Goal: Find specific page/section: Find specific page/section

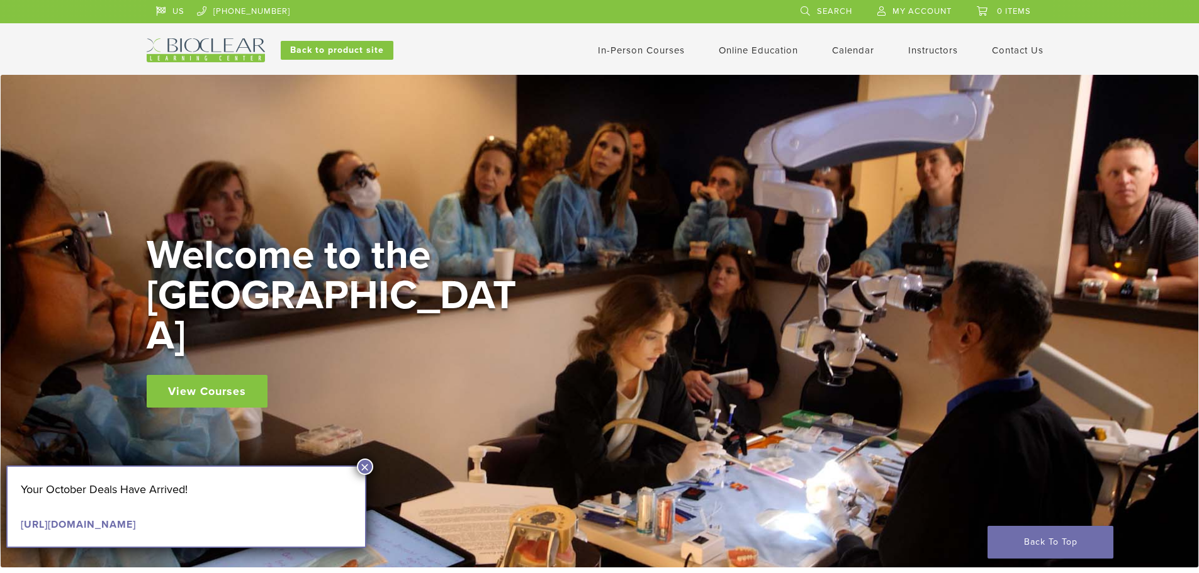
click at [933, 50] on link "Instructors" at bounding box center [933, 50] width 50 height 11
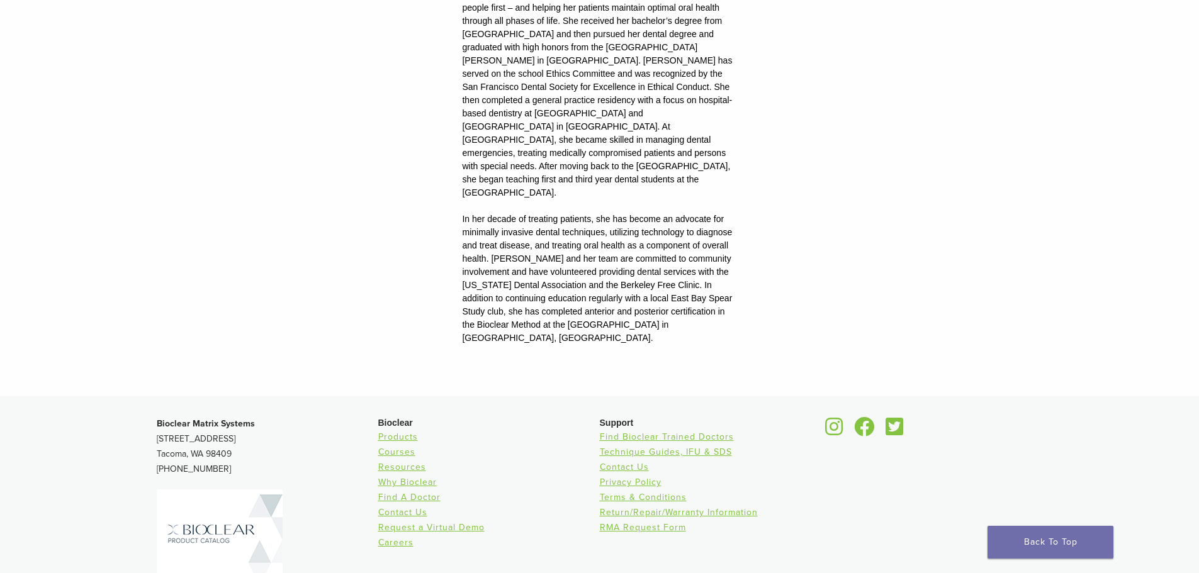
scroll to position [1636, 0]
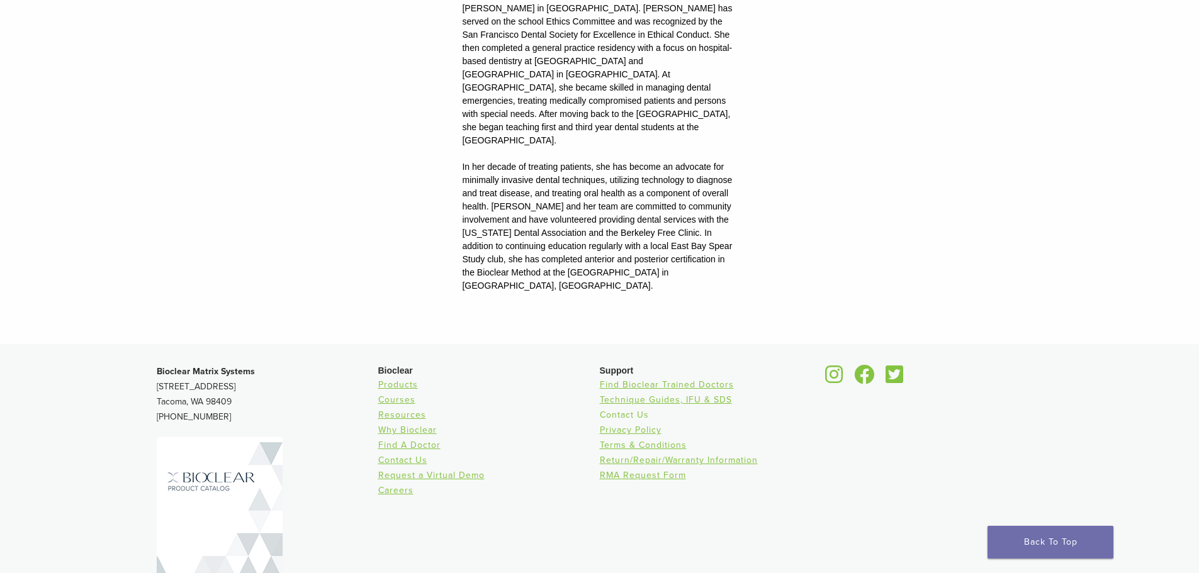
click at [636, 410] on link "Contact Us" at bounding box center [624, 415] width 49 height 11
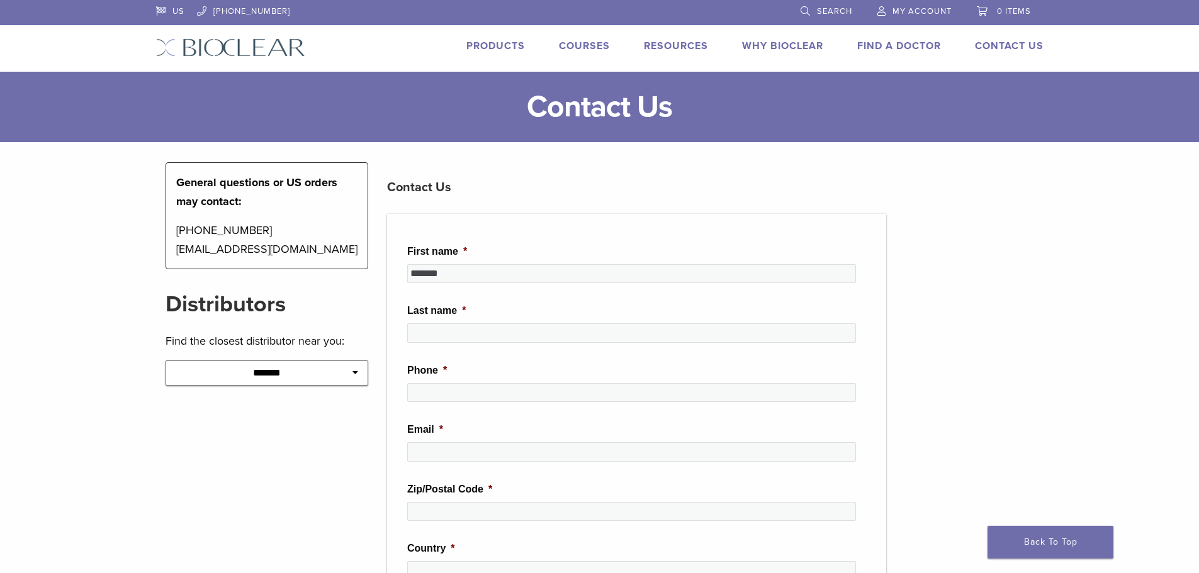
type input "*******"
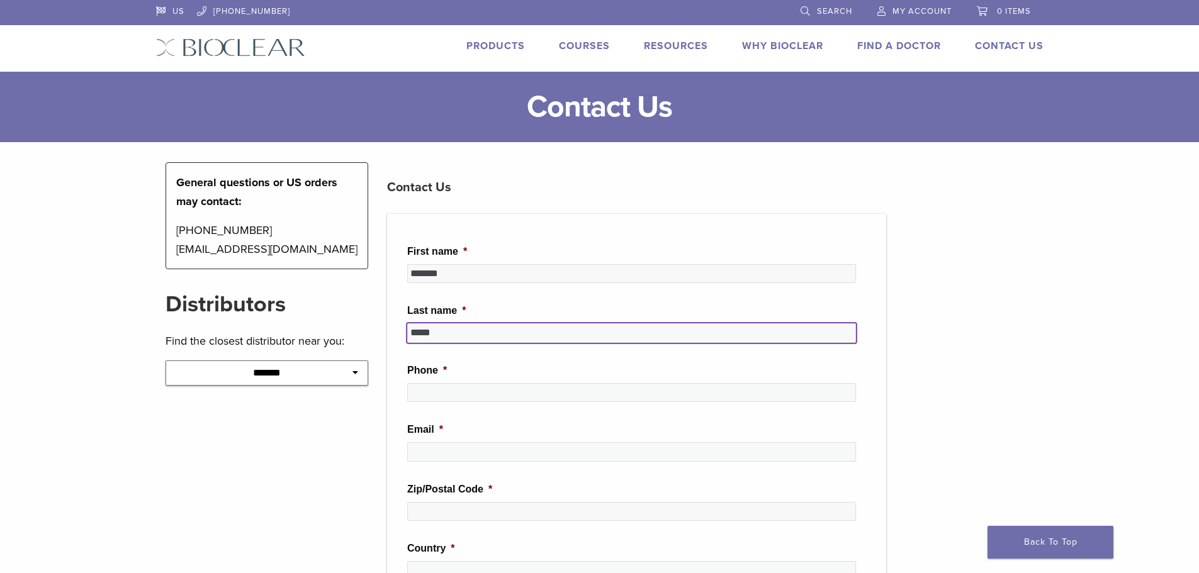
type input "*****"
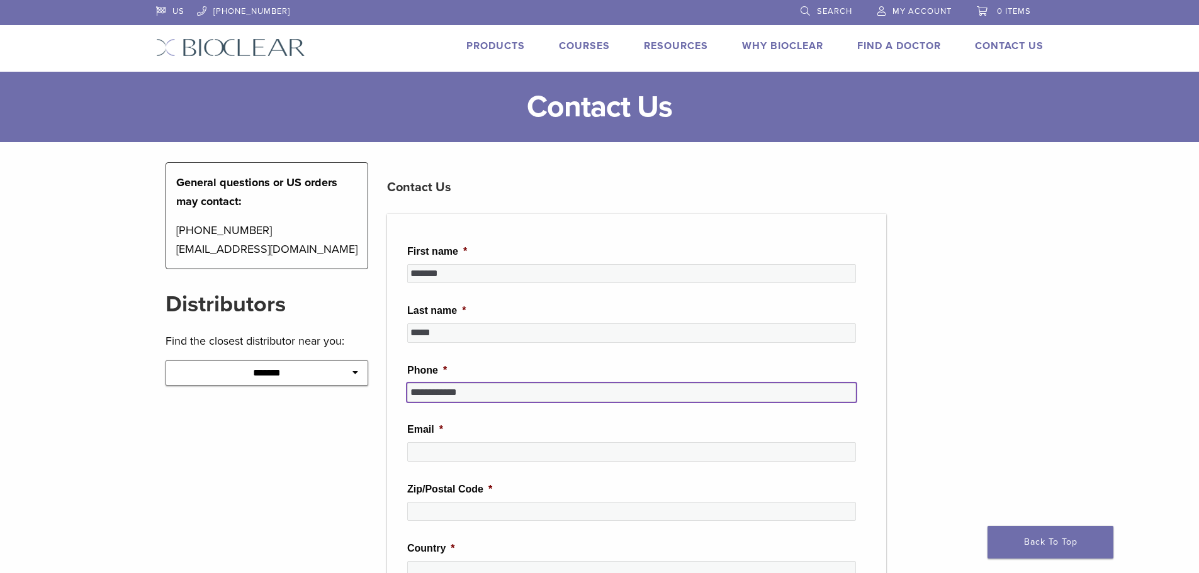
type input "**********"
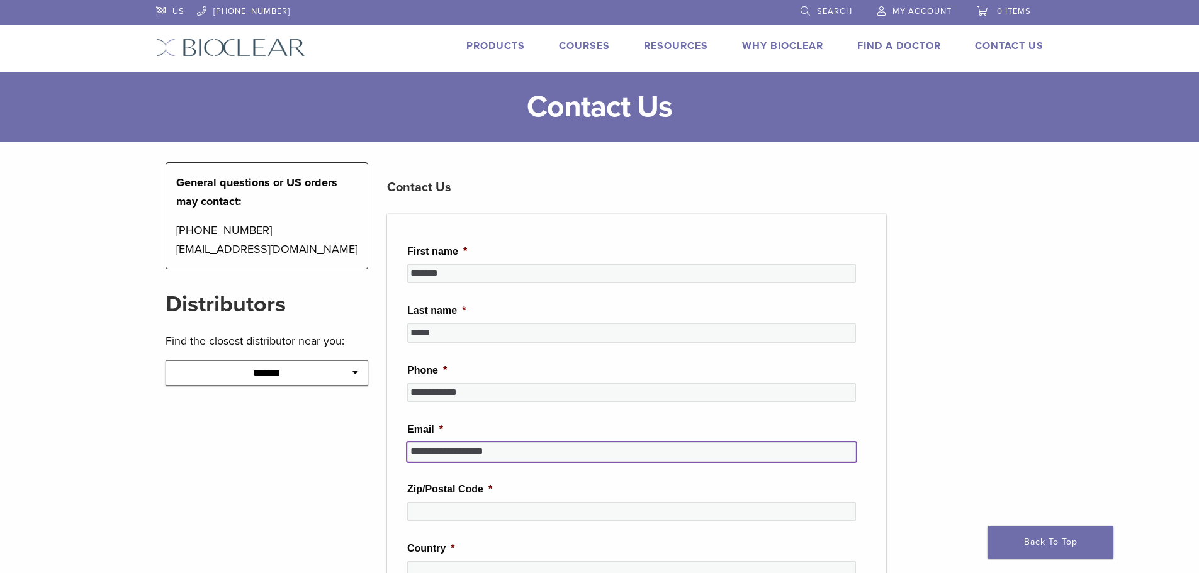
type input "**********"
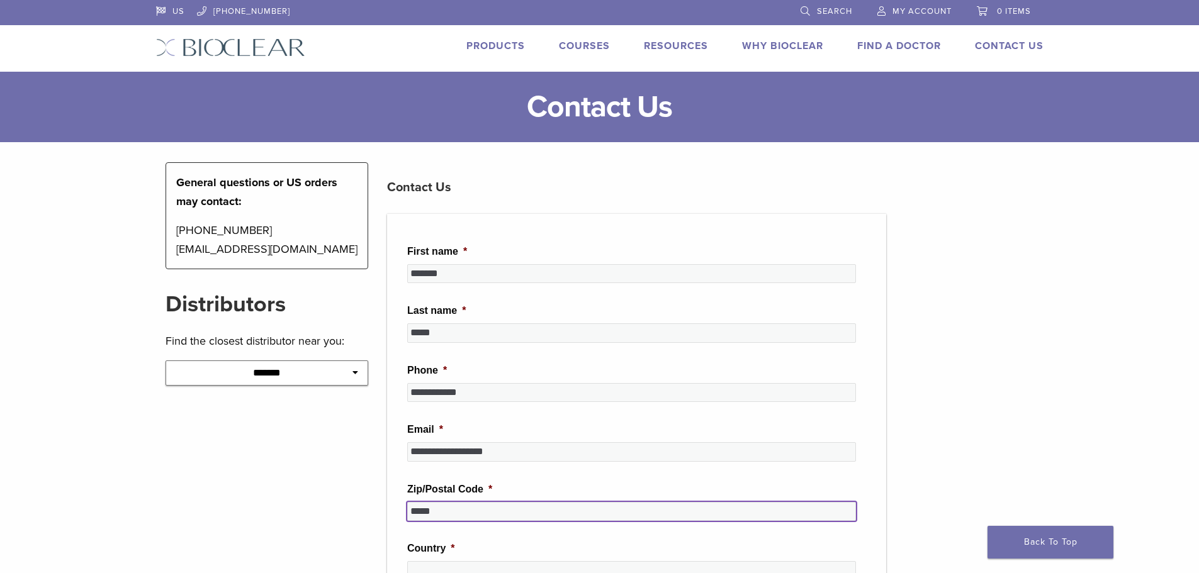
type input "*****"
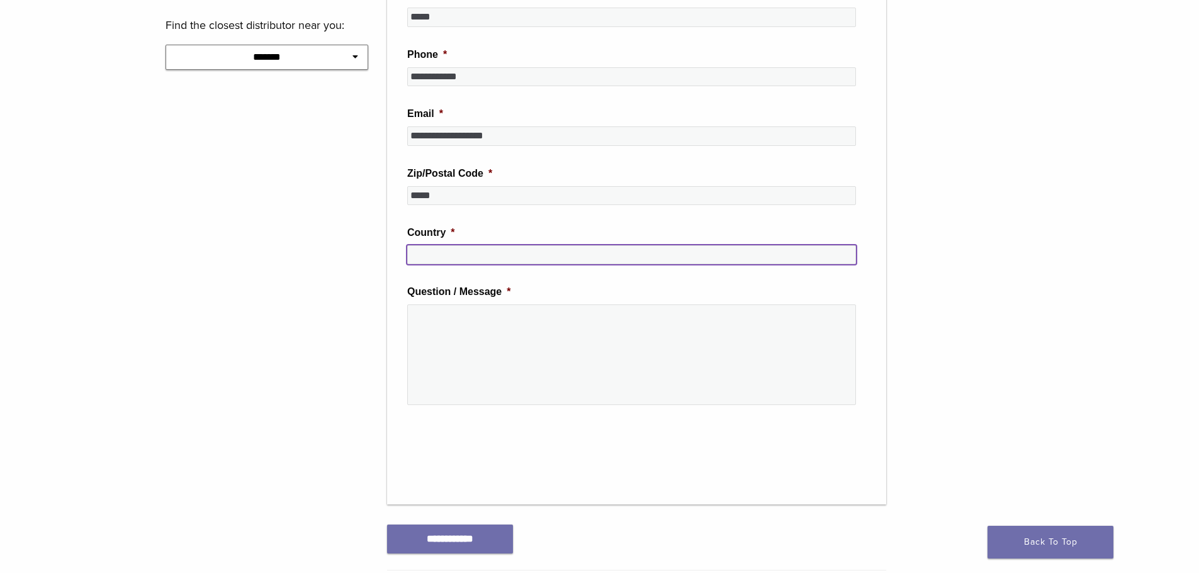
scroll to position [322, 0]
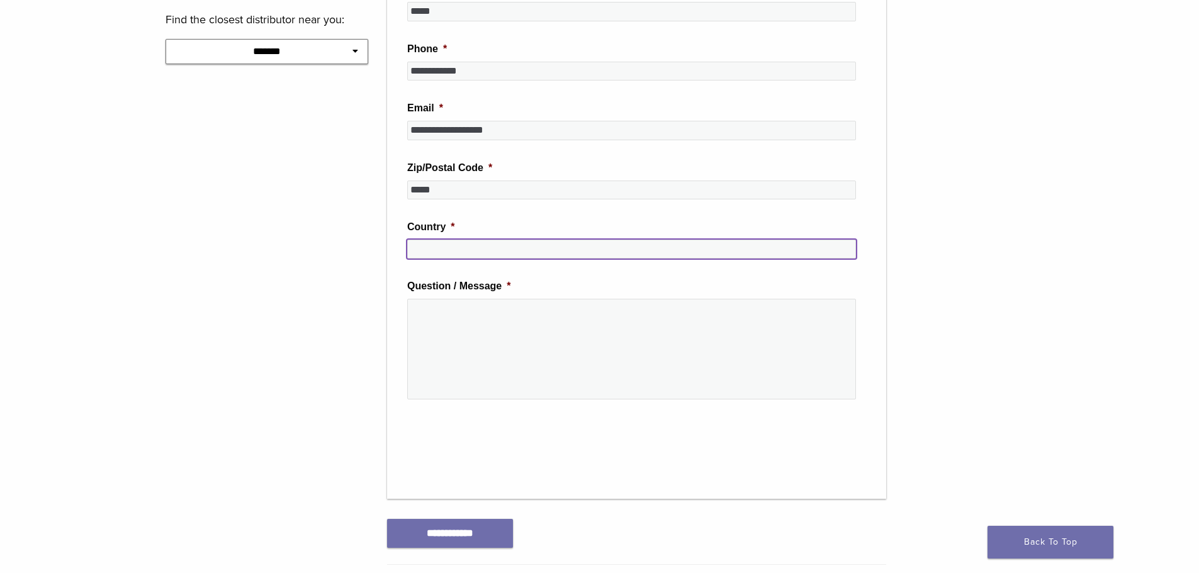
click at [459, 245] on input "Country *" at bounding box center [631, 249] width 449 height 19
type input "**"
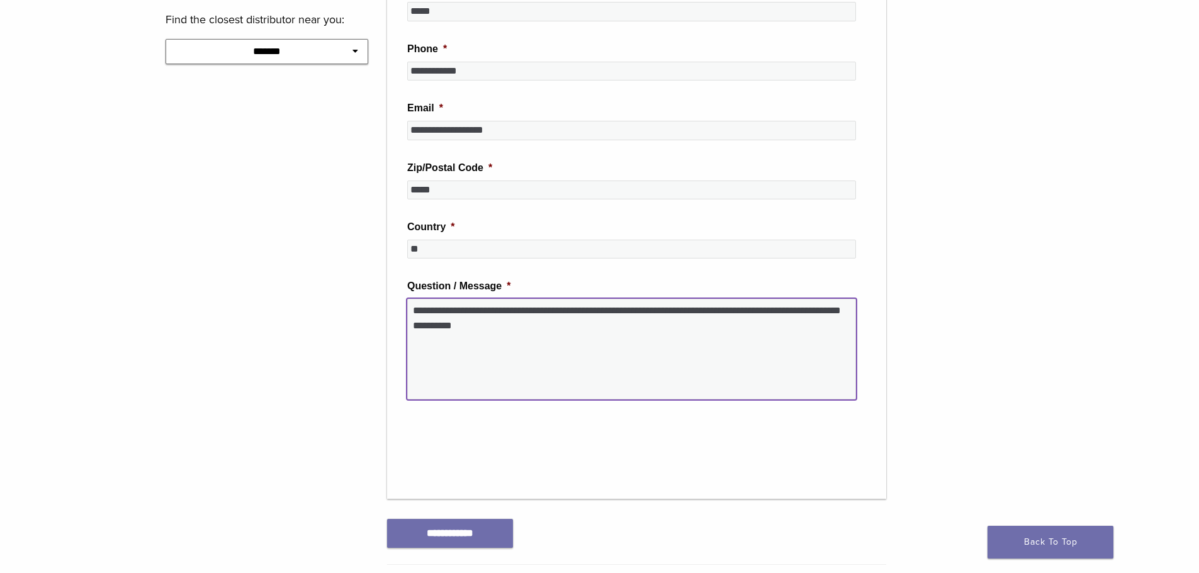
type textarea "**********"
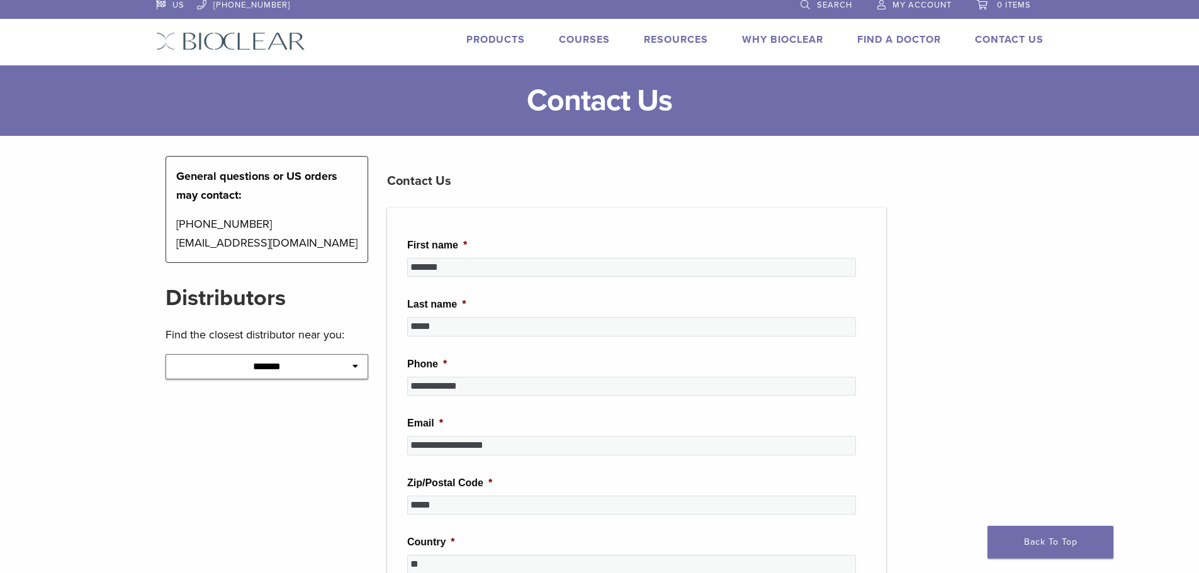
scroll to position [0, 0]
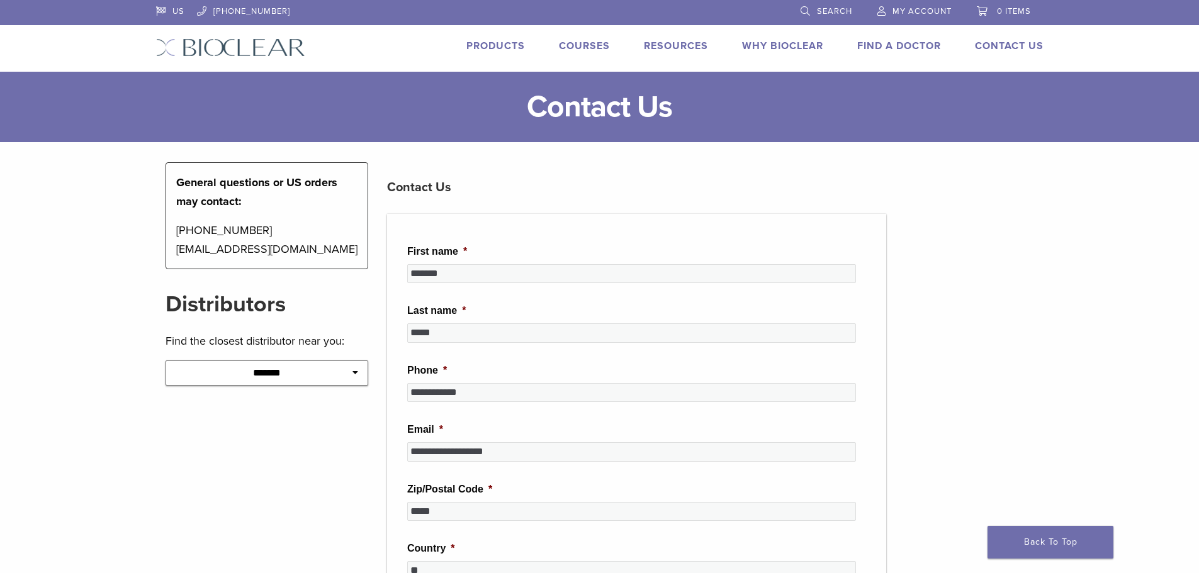
click at [768, 47] on link "Why Bioclear" at bounding box center [782, 46] width 81 height 13
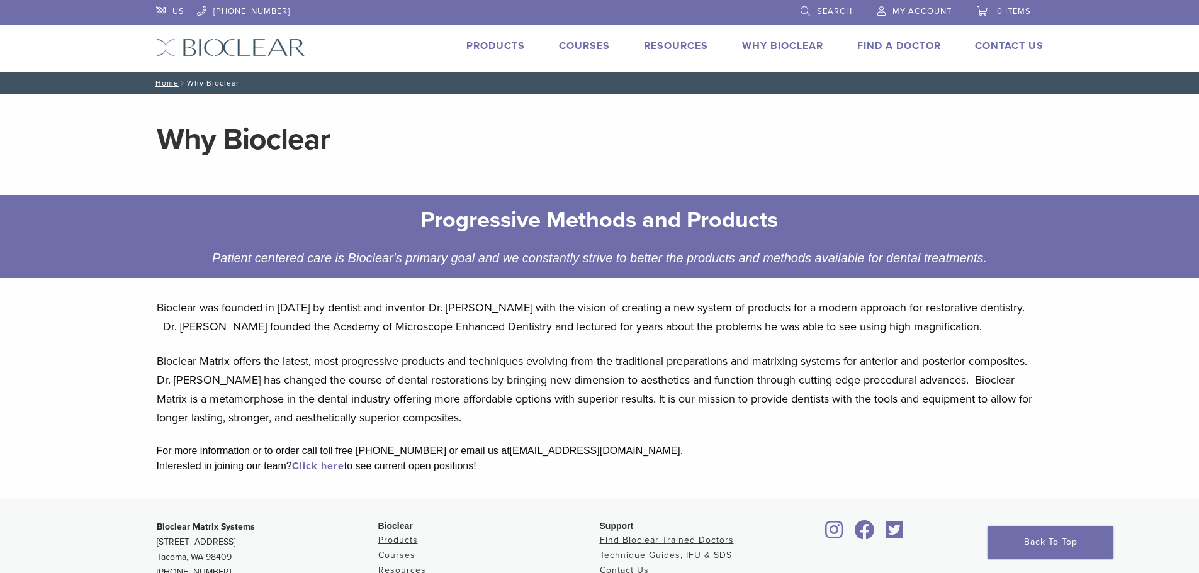
click at [891, 46] on link "Find A Doctor" at bounding box center [899, 46] width 84 height 13
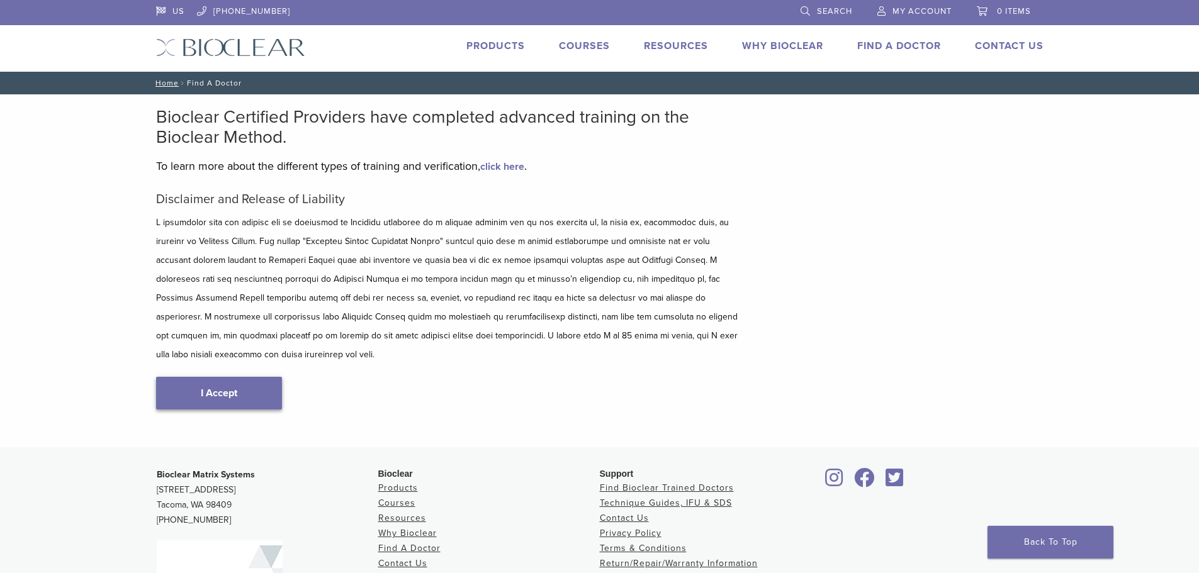
click at [223, 377] on link "I Accept" at bounding box center [219, 393] width 126 height 33
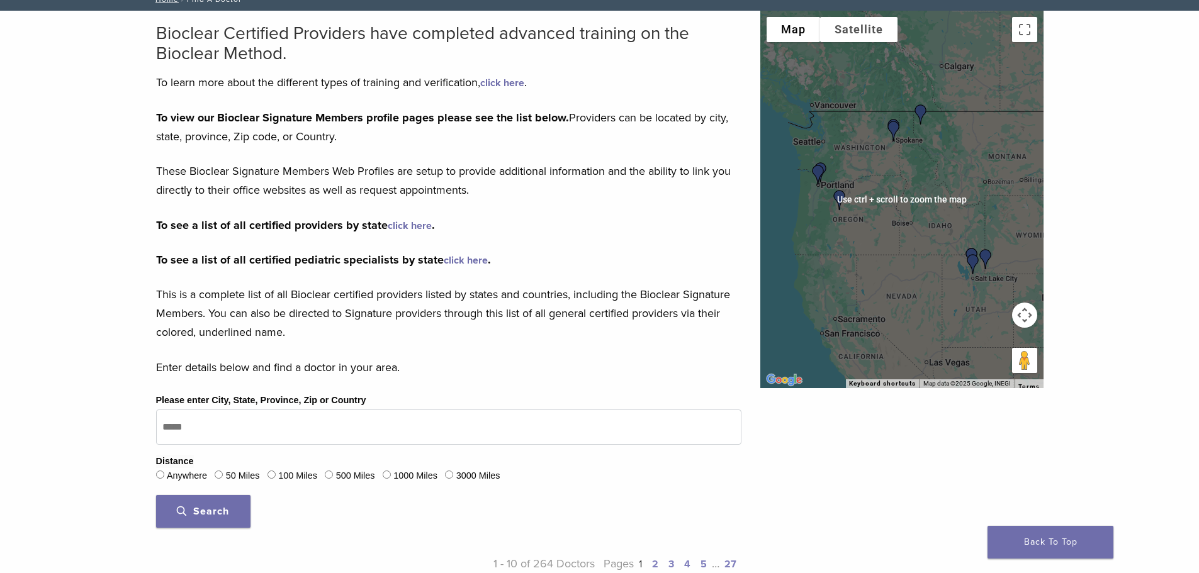
scroll to position [63, 0]
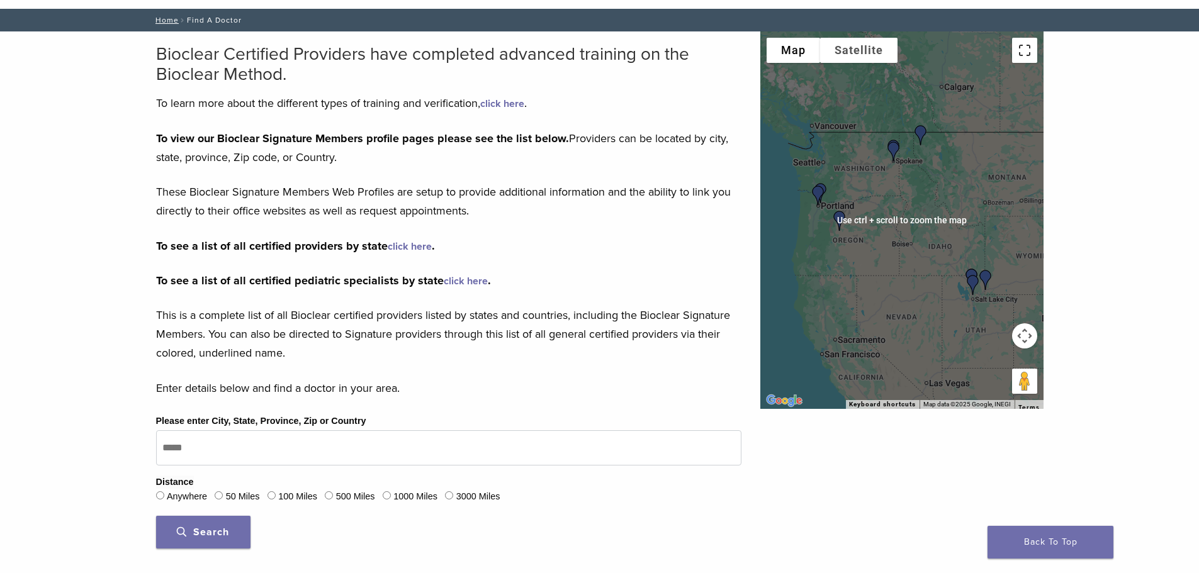
click at [1026, 47] on button "Toggle fullscreen view" at bounding box center [1024, 50] width 25 height 25
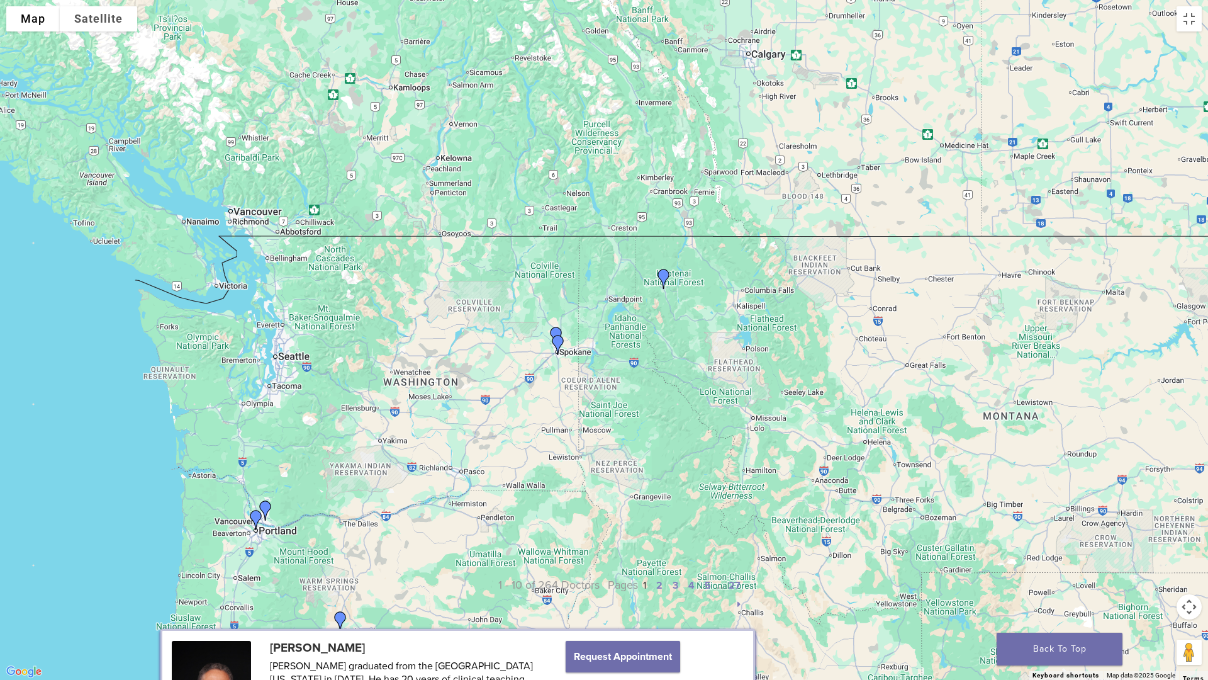
drag, startPoint x: 548, startPoint y: 235, endPoint x: 570, endPoint y: 426, distance: 192.6
click at [570, 426] on div at bounding box center [604, 340] width 1208 height 680
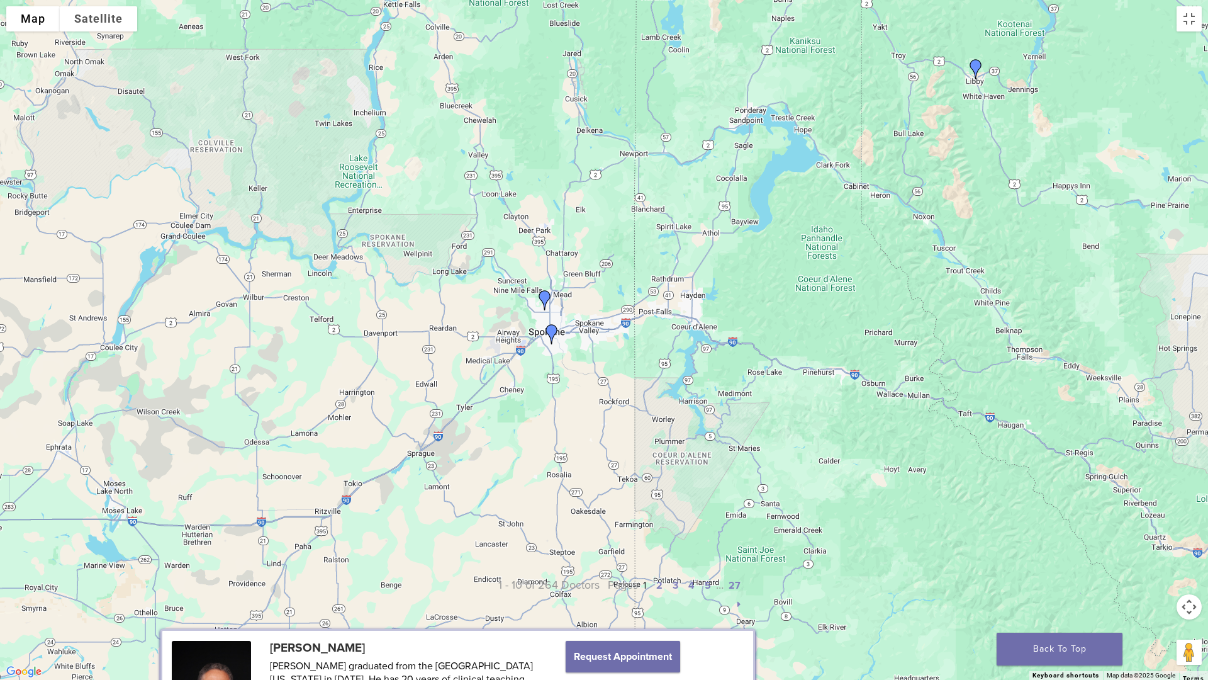
drag, startPoint x: 583, startPoint y: 320, endPoint x: 573, endPoint y: 419, distance: 99.4
click at [573, 419] on div at bounding box center [604, 340] width 1208 height 680
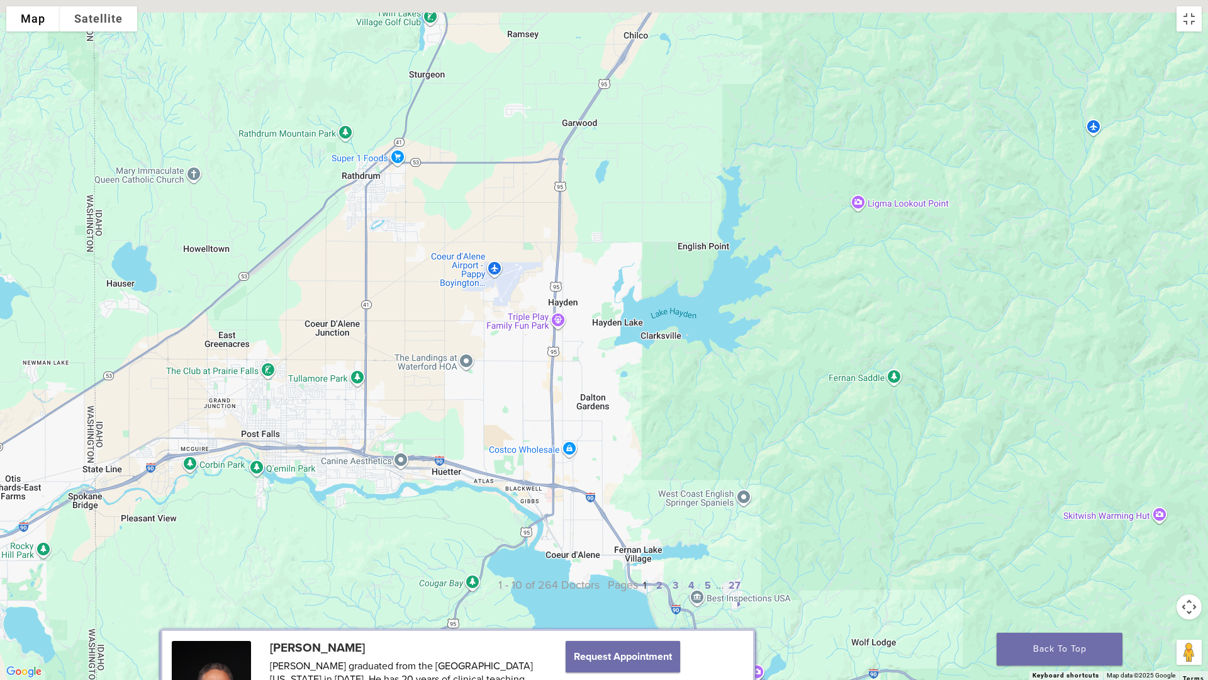
drag, startPoint x: 661, startPoint y: 200, endPoint x: 736, endPoint y: 439, distance: 250.2
click at [736, 439] on div at bounding box center [604, 340] width 1208 height 680
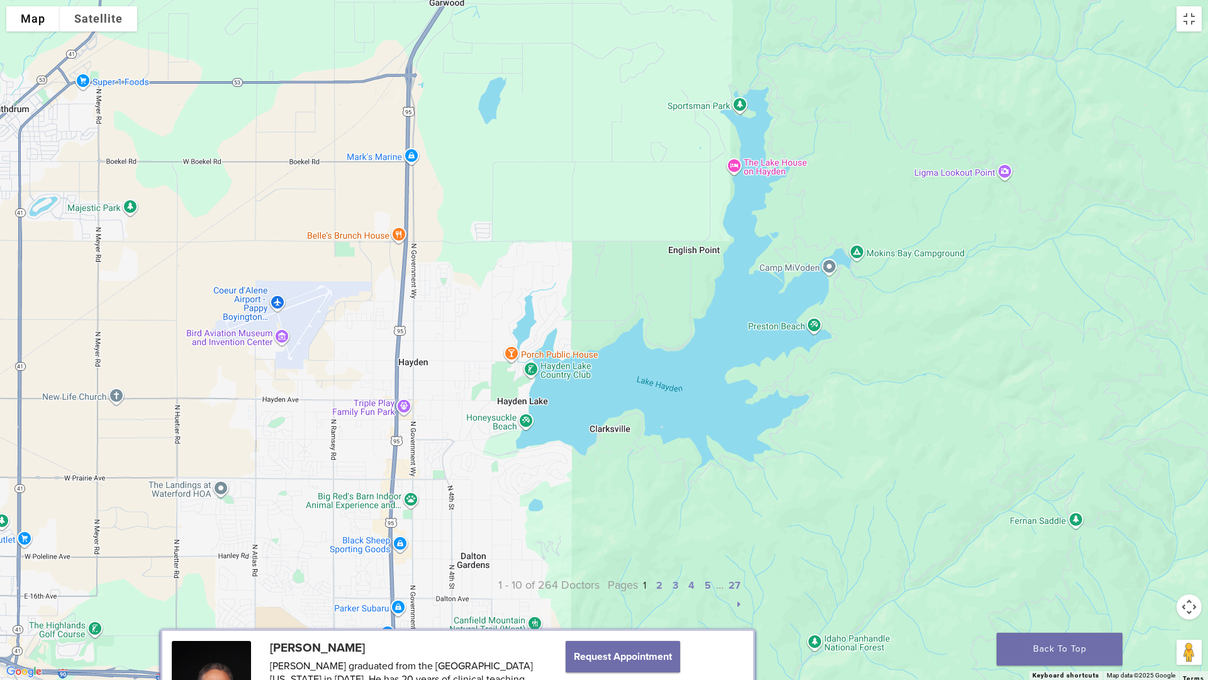
drag, startPoint x: 655, startPoint y: 396, endPoint x: 661, endPoint y: 588, distance: 192.1
click at [661, 573] on div at bounding box center [604, 340] width 1208 height 680
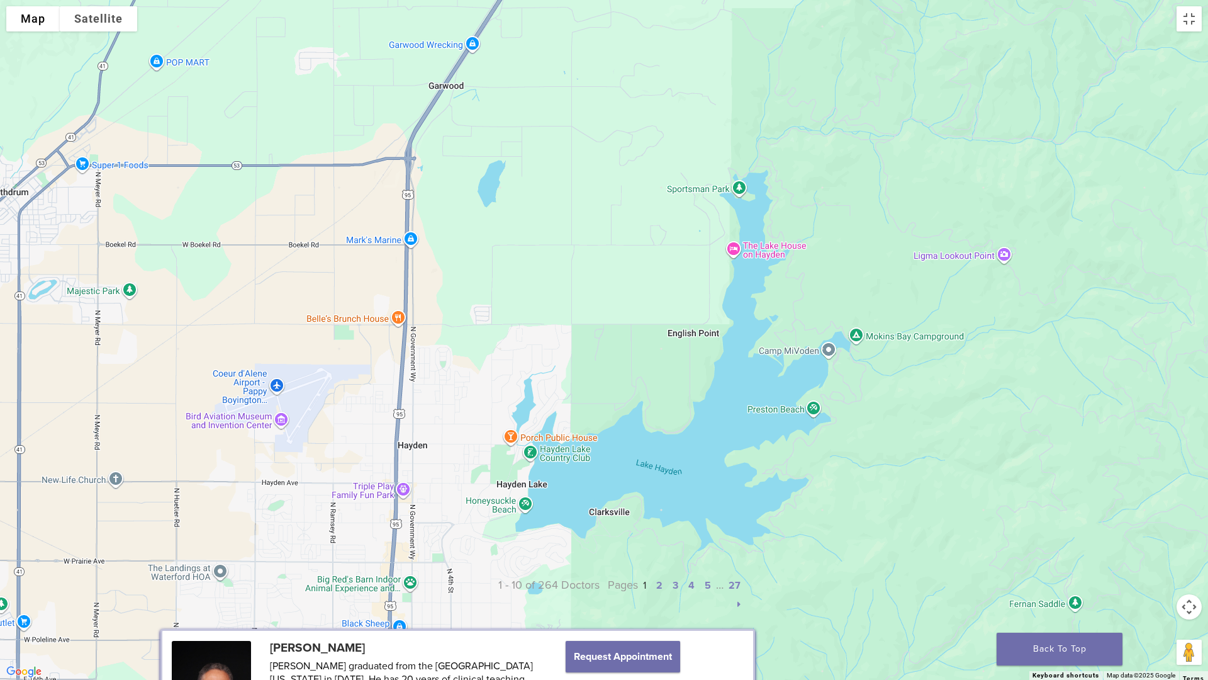
drag, startPoint x: 648, startPoint y: 553, endPoint x: 640, endPoint y: 615, distance: 62.2
click at [640, 573] on div at bounding box center [604, 340] width 1208 height 680
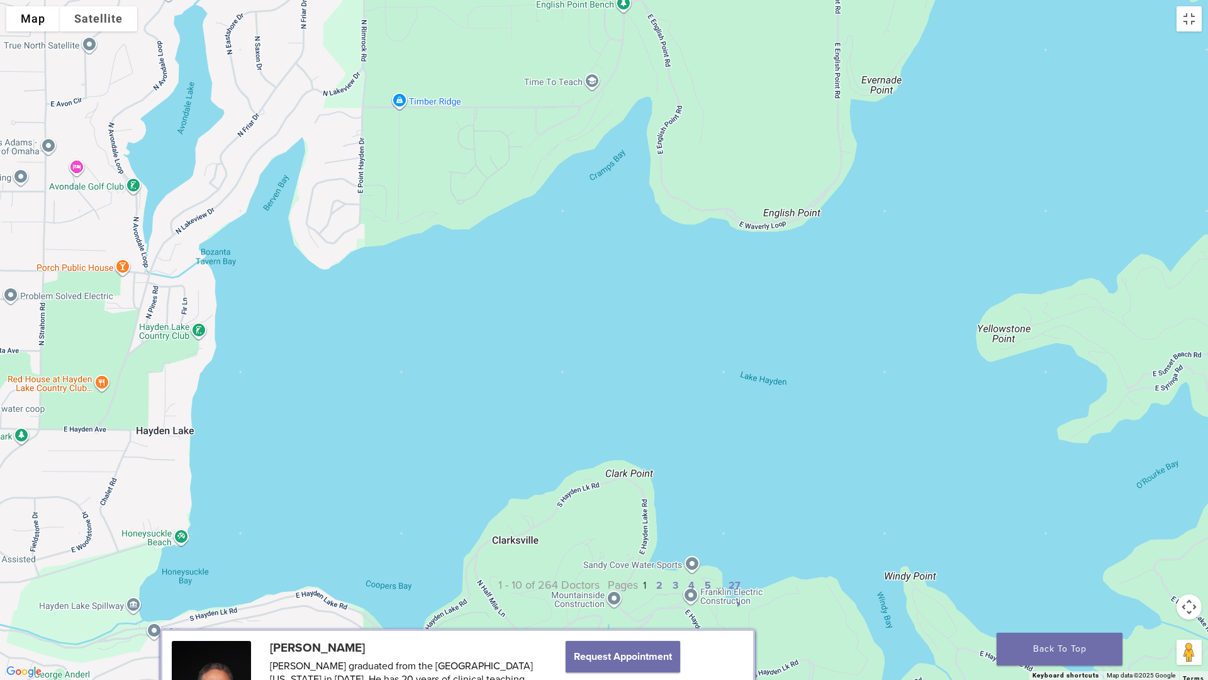
drag, startPoint x: 402, startPoint y: 362, endPoint x: 577, endPoint y: 665, distance: 350.2
click at [577, 573] on div at bounding box center [604, 340] width 1208 height 680
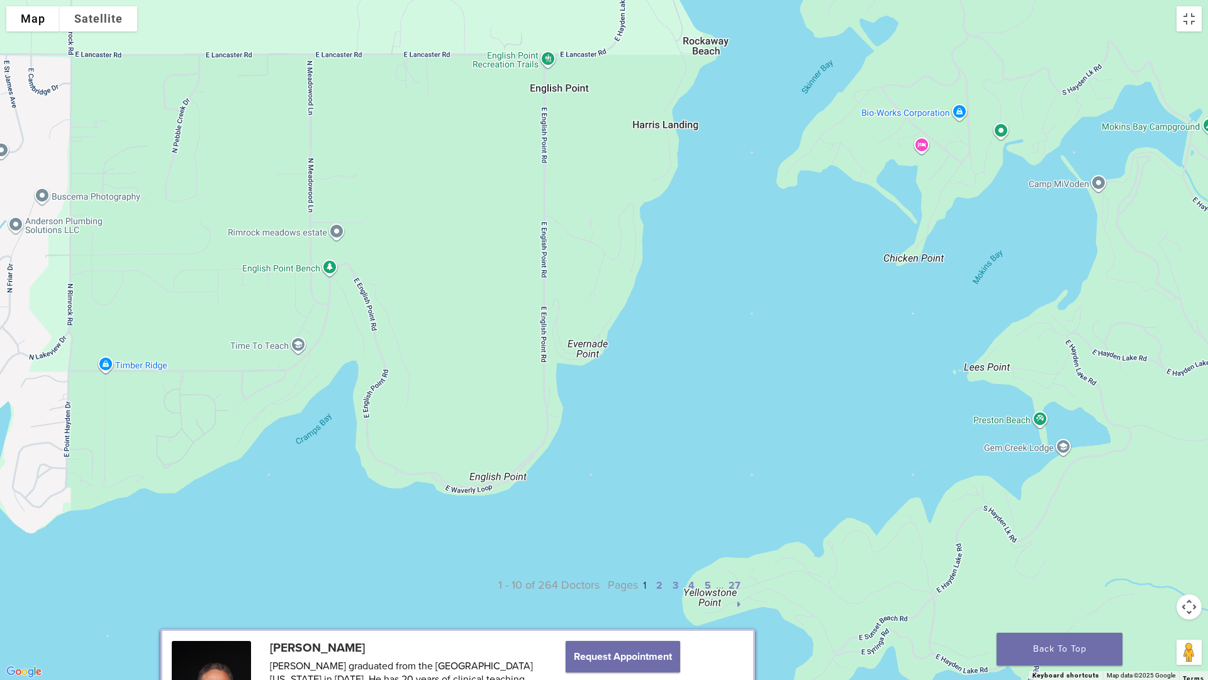
drag, startPoint x: 810, startPoint y: 283, endPoint x: 514, endPoint y: 548, distance: 397.2
click at [514, 548] on div at bounding box center [604, 340] width 1208 height 680
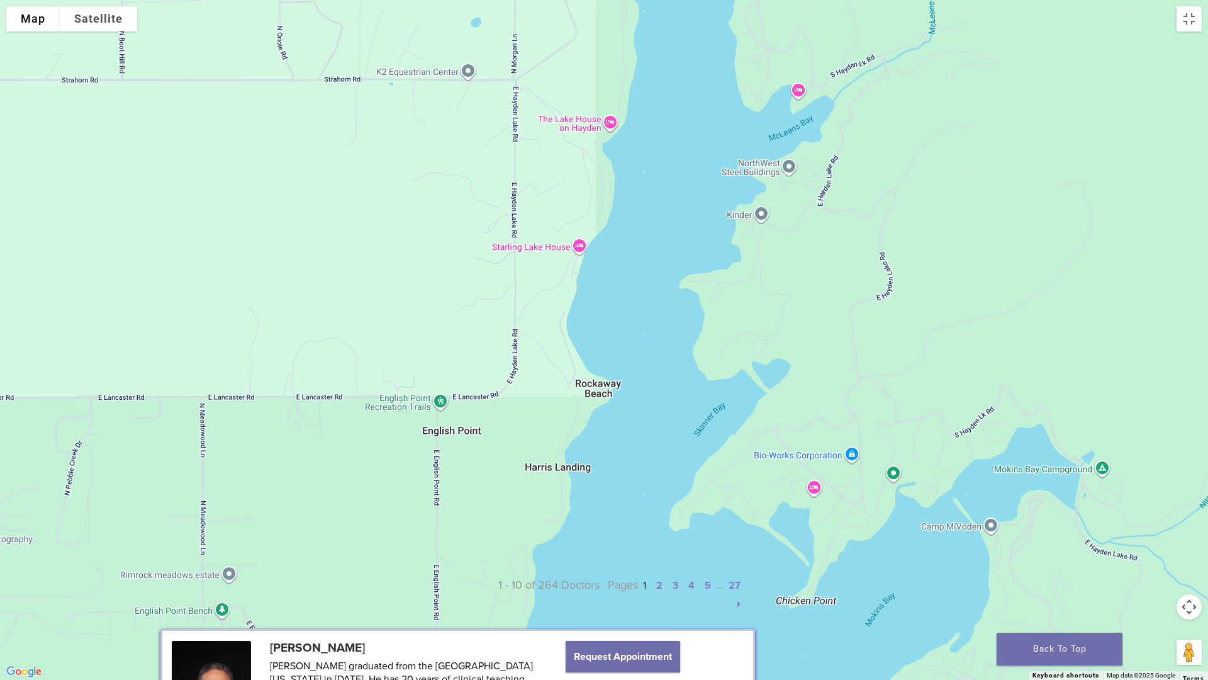
drag, startPoint x: 795, startPoint y: 334, endPoint x: 688, endPoint y: 679, distance: 361.3
click at [688, 573] on div at bounding box center [604, 340] width 1208 height 680
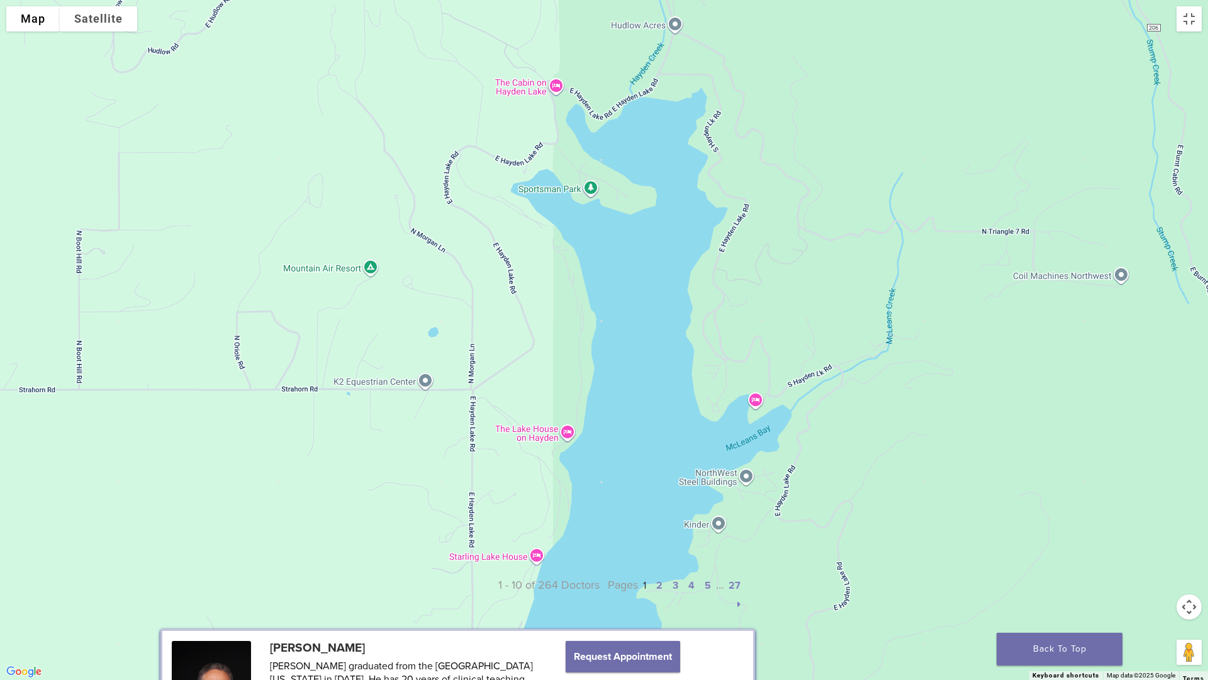
drag, startPoint x: 656, startPoint y: 222, endPoint x: 614, endPoint y: 535, distance: 316.3
click at [614, 535] on div at bounding box center [604, 340] width 1208 height 680
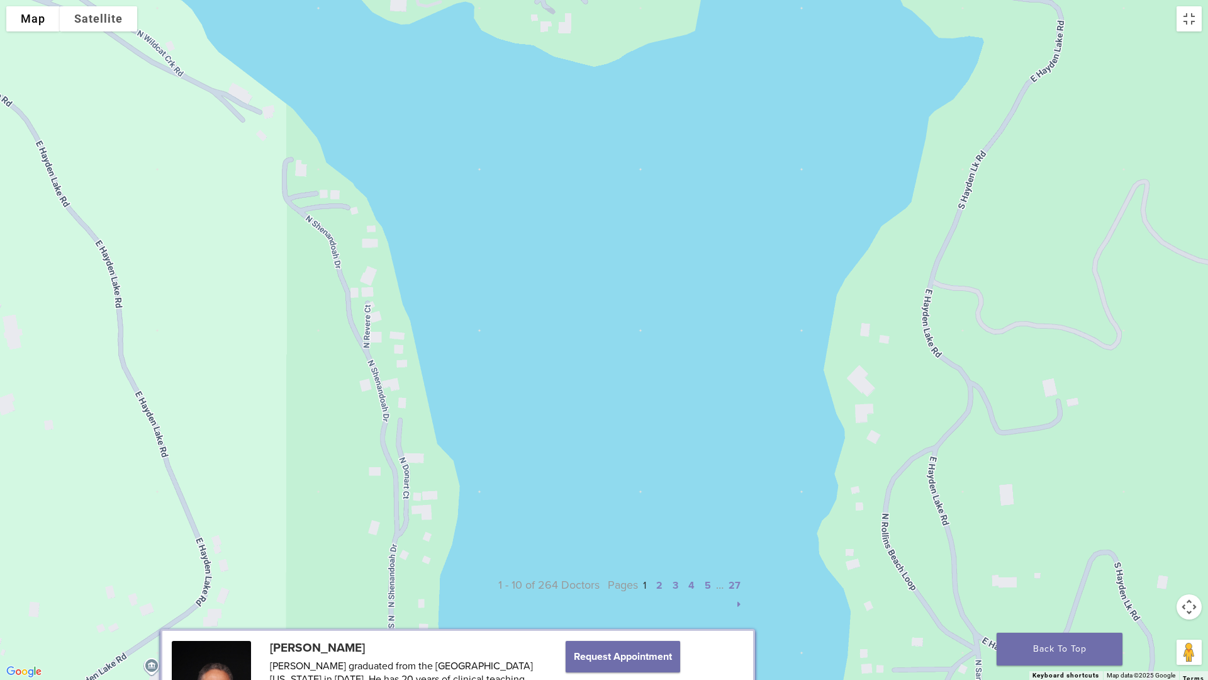
drag, startPoint x: 652, startPoint y: 165, endPoint x: 604, endPoint y: 679, distance: 516.4
click at [604, 573] on div at bounding box center [604, 340] width 1208 height 680
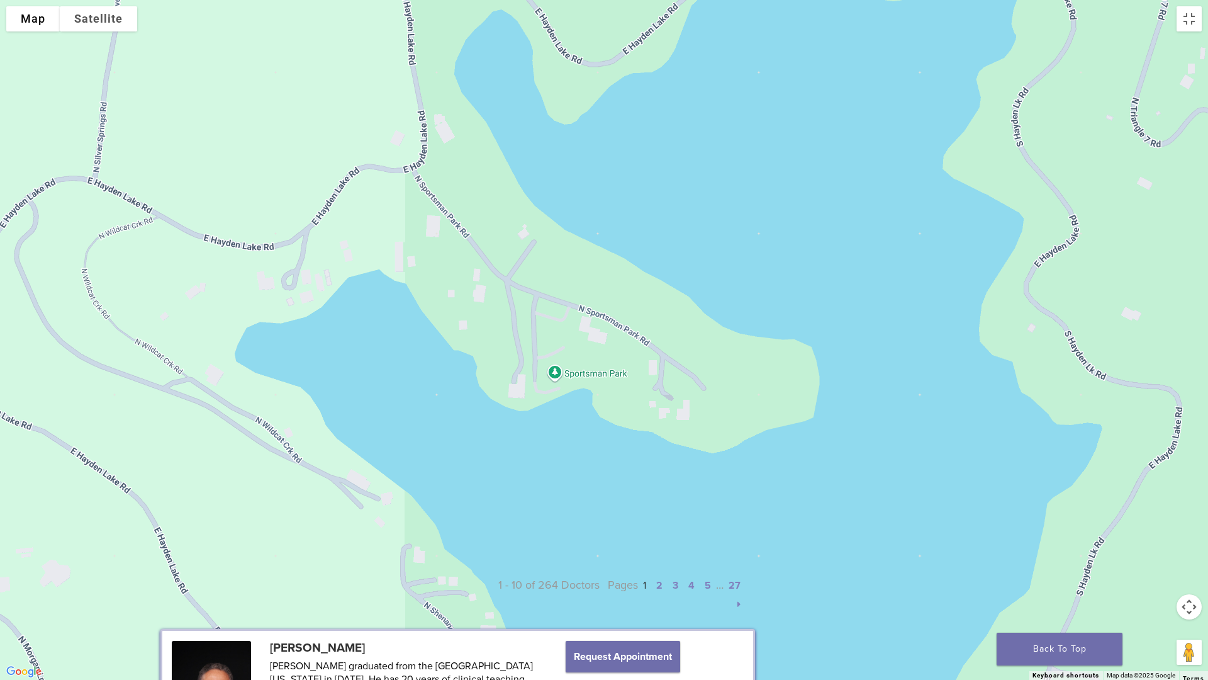
drag, startPoint x: 420, startPoint y: 99, endPoint x: 539, endPoint y: 489, distance: 407.9
click at [539, 489] on div at bounding box center [604, 340] width 1208 height 680
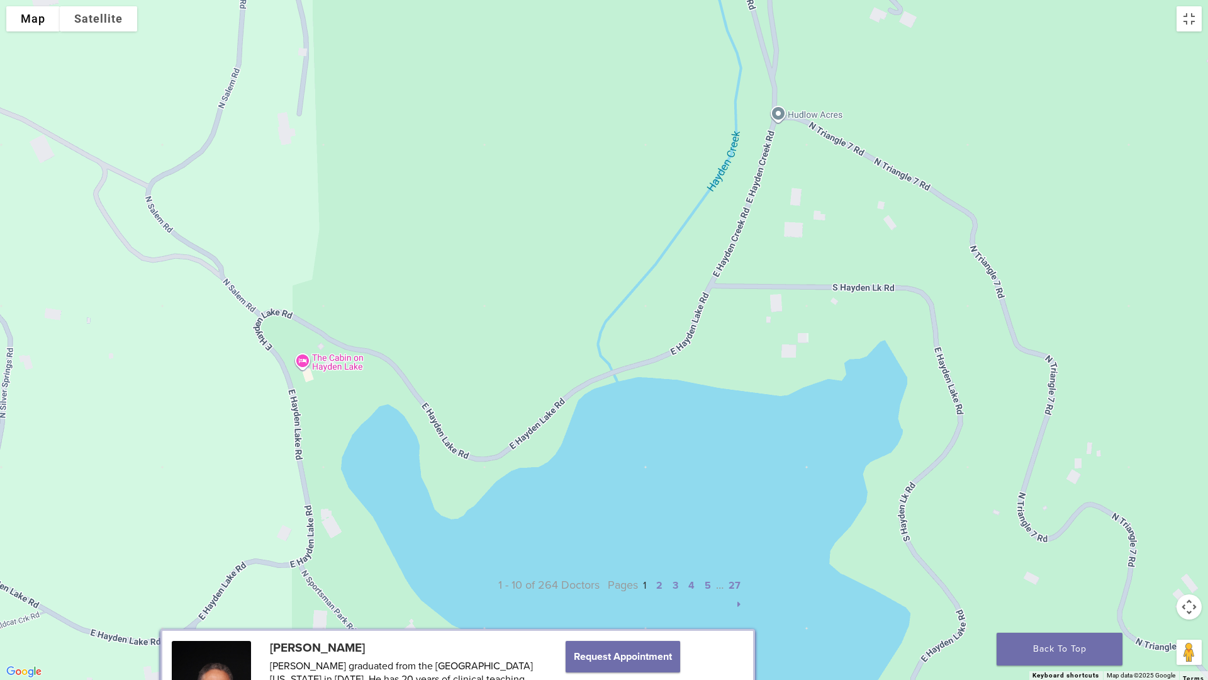
drag, startPoint x: 695, startPoint y: 192, endPoint x: 583, endPoint y: 588, distance: 411.6
click at [583, 573] on div at bounding box center [604, 340] width 1208 height 680
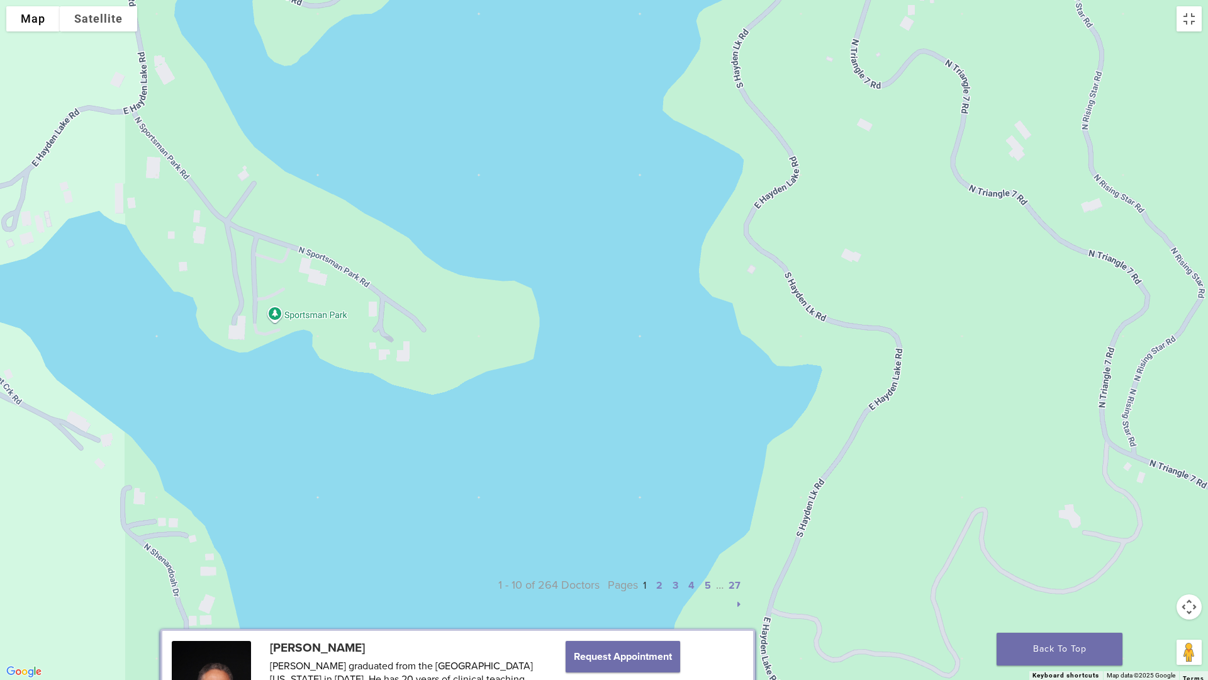
drag, startPoint x: 693, startPoint y: 592, endPoint x: 525, endPoint y: 137, distance: 484.5
click at [525, 137] on div at bounding box center [604, 340] width 1208 height 680
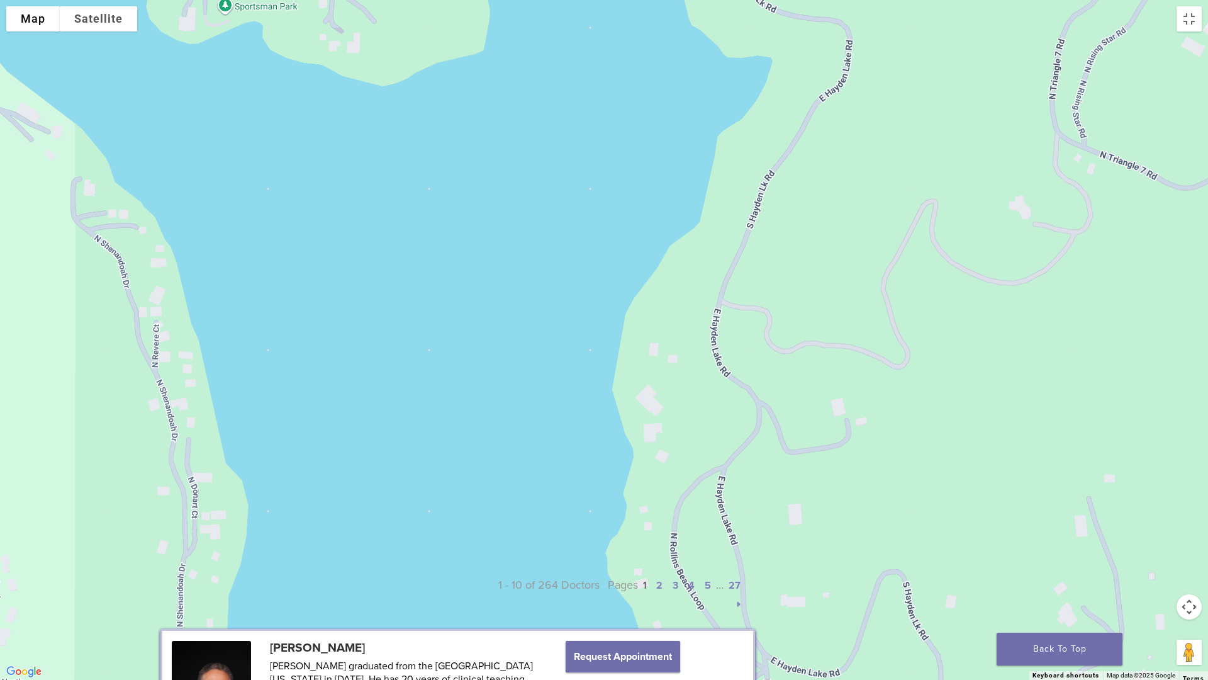
drag, startPoint x: 646, startPoint y: 533, endPoint x: 596, endPoint y: 223, distance: 314.2
click at [596, 223] on div at bounding box center [604, 340] width 1208 height 680
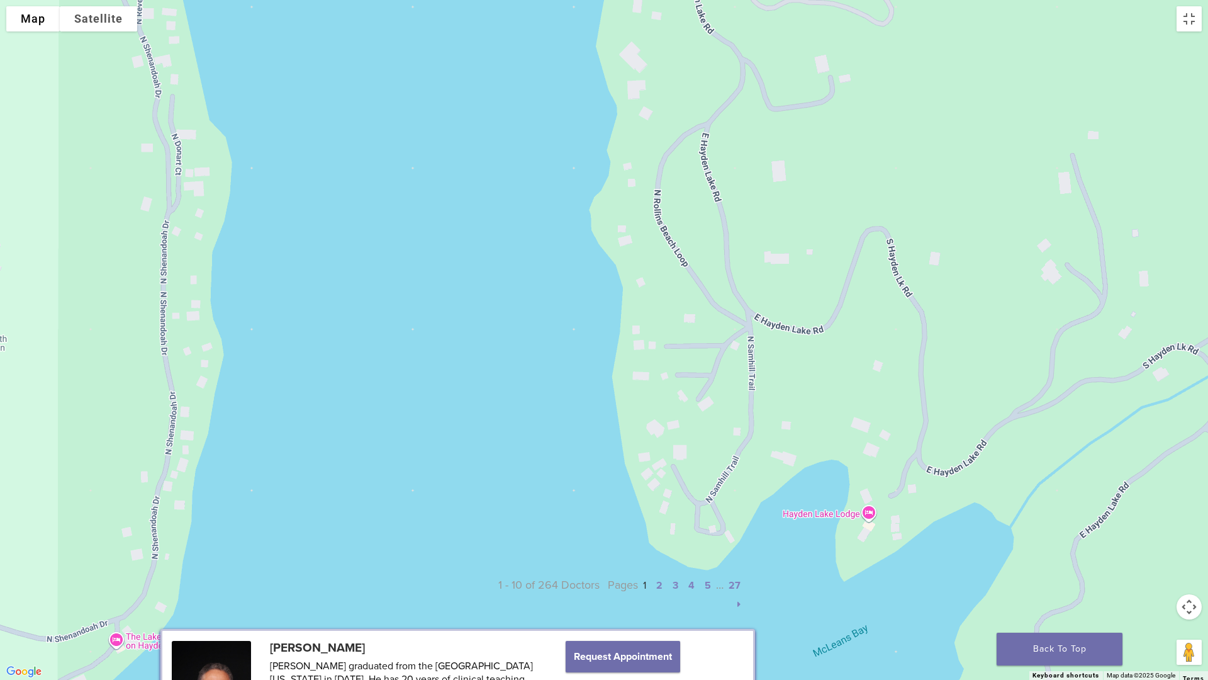
drag, startPoint x: 544, startPoint y: 610, endPoint x: 527, endPoint y: 266, distance: 344.7
click at [527, 266] on div at bounding box center [604, 340] width 1208 height 680
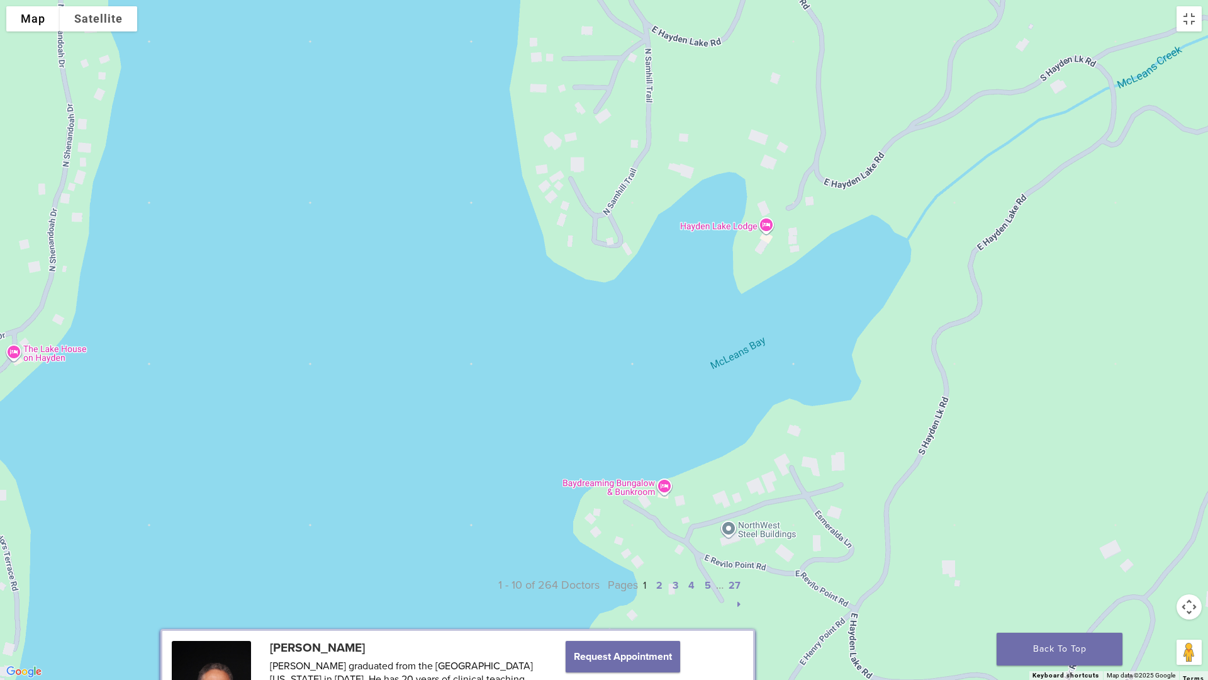
drag, startPoint x: 687, startPoint y: 670, endPoint x: 583, endPoint y: 381, distance: 306.8
click at [583, 381] on div at bounding box center [604, 340] width 1208 height 680
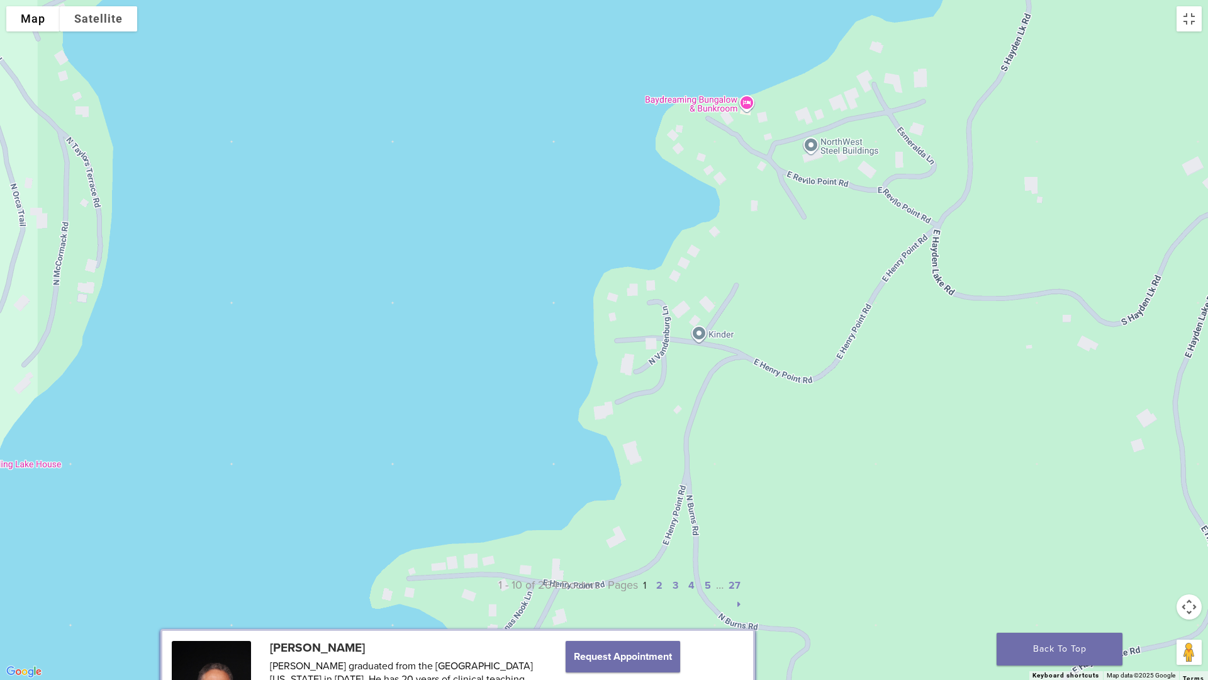
drag, startPoint x: 422, startPoint y: 649, endPoint x: 505, endPoint y: 265, distance: 393.3
click at [505, 265] on div at bounding box center [604, 340] width 1208 height 680
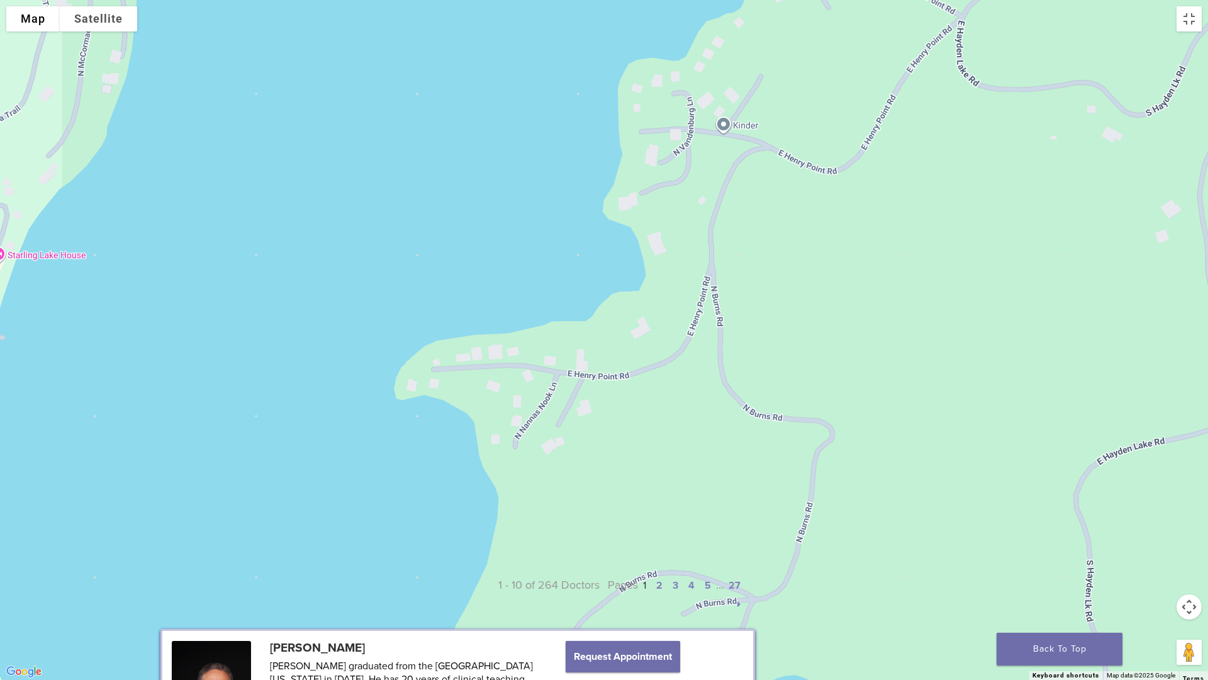
drag, startPoint x: 436, startPoint y: 442, endPoint x: 484, endPoint y: 280, distance: 169.3
click at [461, 233] on div at bounding box center [604, 340] width 1208 height 680
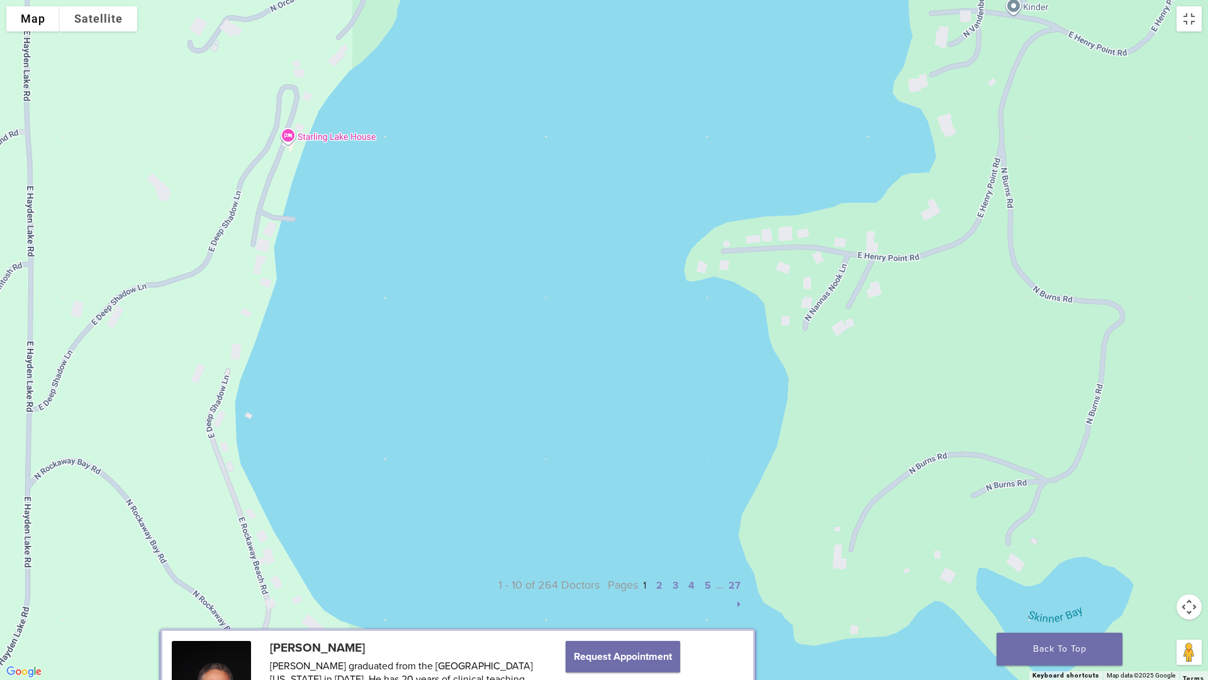
drag, startPoint x: 209, startPoint y: 511, endPoint x: 512, endPoint y: 391, distance: 326.3
click at [512, 391] on div at bounding box center [604, 340] width 1208 height 680
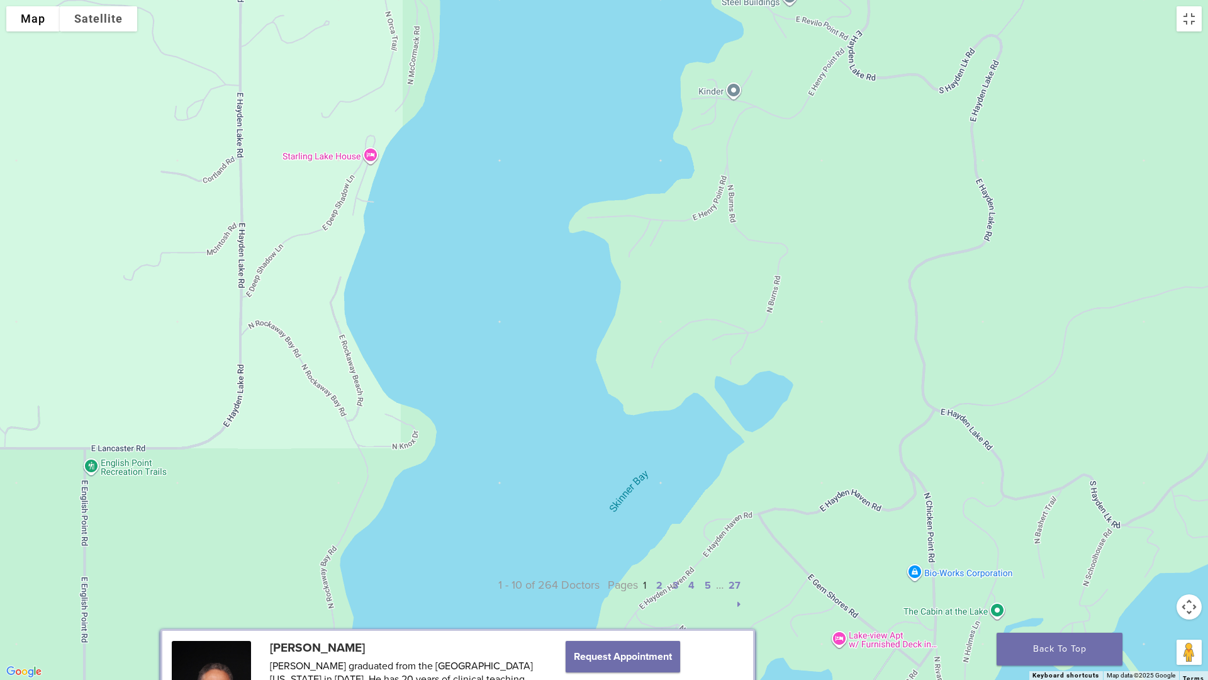
drag, startPoint x: 515, startPoint y: 629, endPoint x: 494, endPoint y: 432, distance: 197.4
click at [494, 432] on div at bounding box center [604, 340] width 1208 height 680
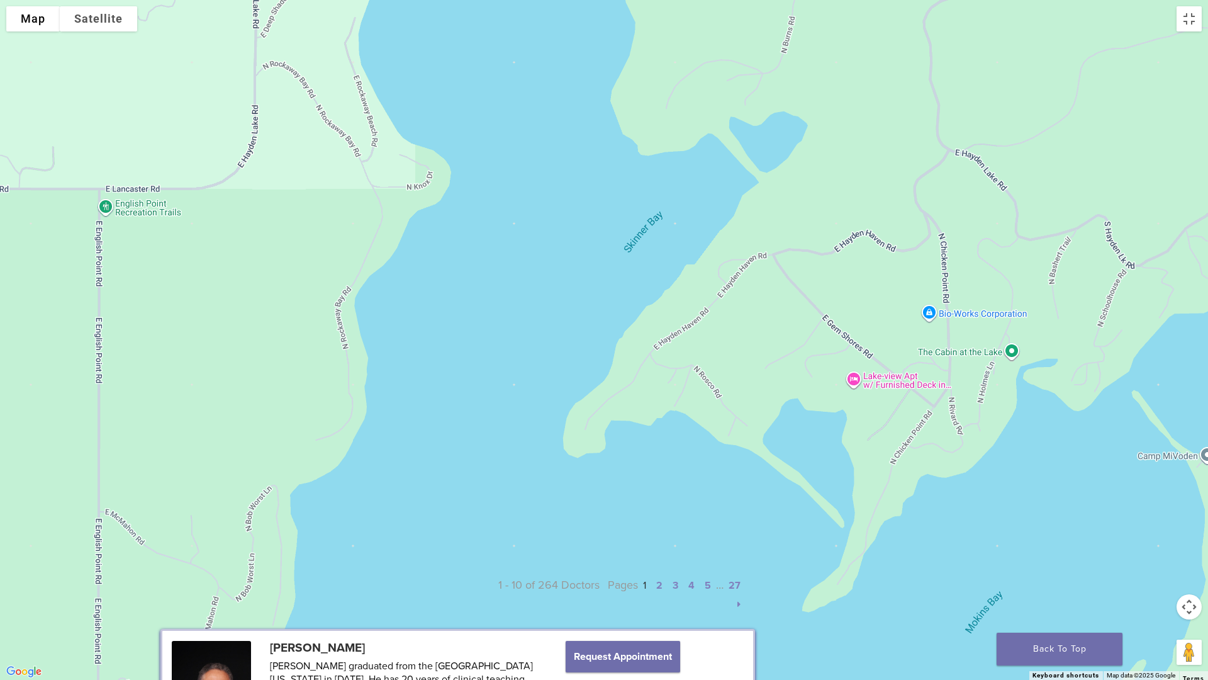
drag, startPoint x: 477, startPoint y: 631, endPoint x: 492, endPoint y: 369, distance: 261.6
click at [492, 369] on div at bounding box center [604, 340] width 1208 height 680
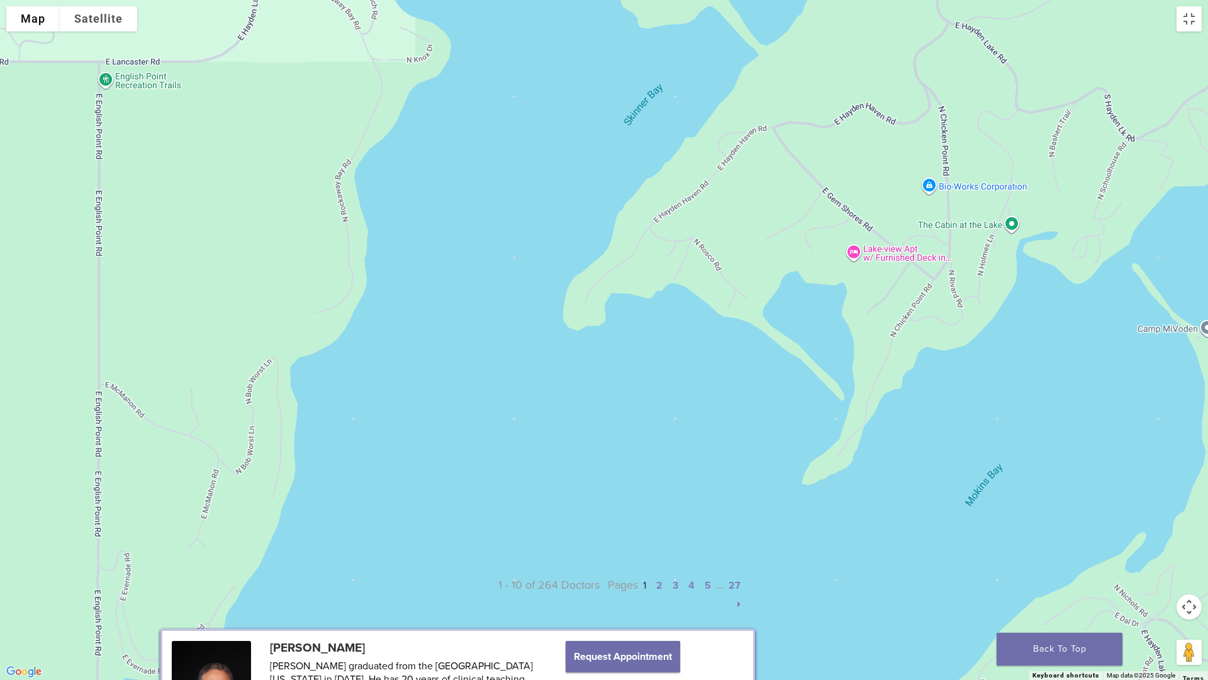
drag, startPoint x: 445, startPoint y: 633, endPoint x: 445, endPoint y: 505, distance: 128.4
click at [445, 505] on div at bounding box center [604, 340] width 1208 height 680
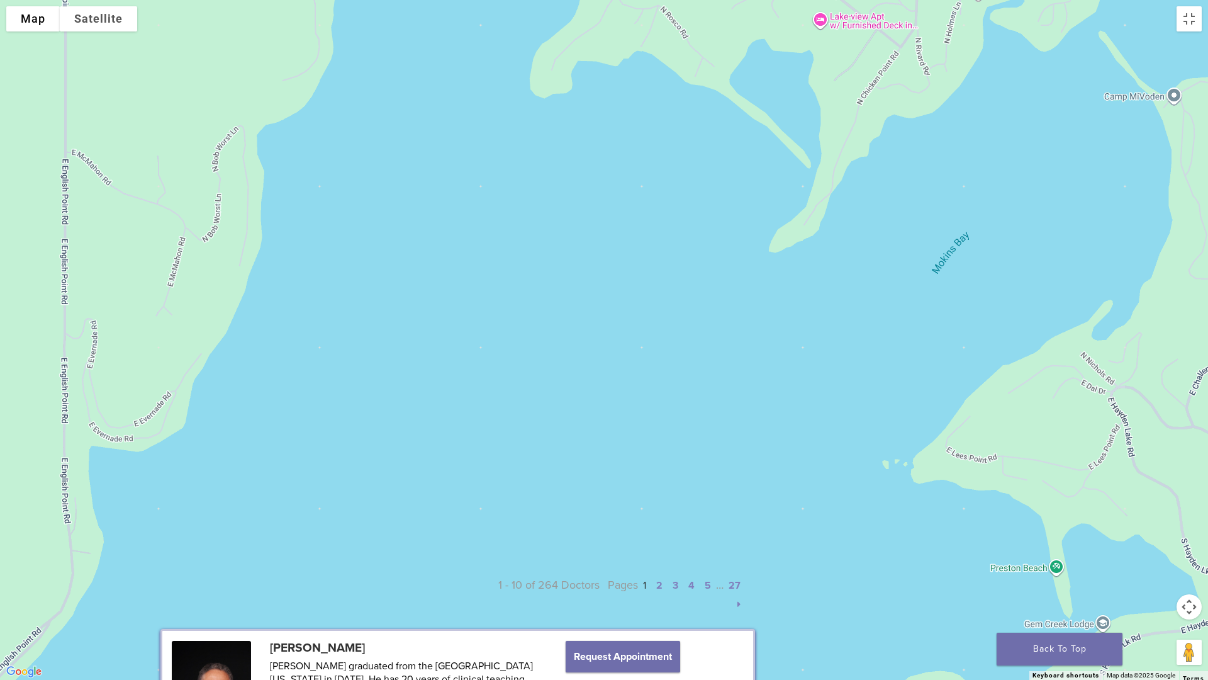
drag, startPoint x: 458, startPoint y: 582, endPoint x: 424, endPoint y: 347, distance: 236.5
click at [424, 347] on div at bounding box center [604, 340] width 1208 height 680
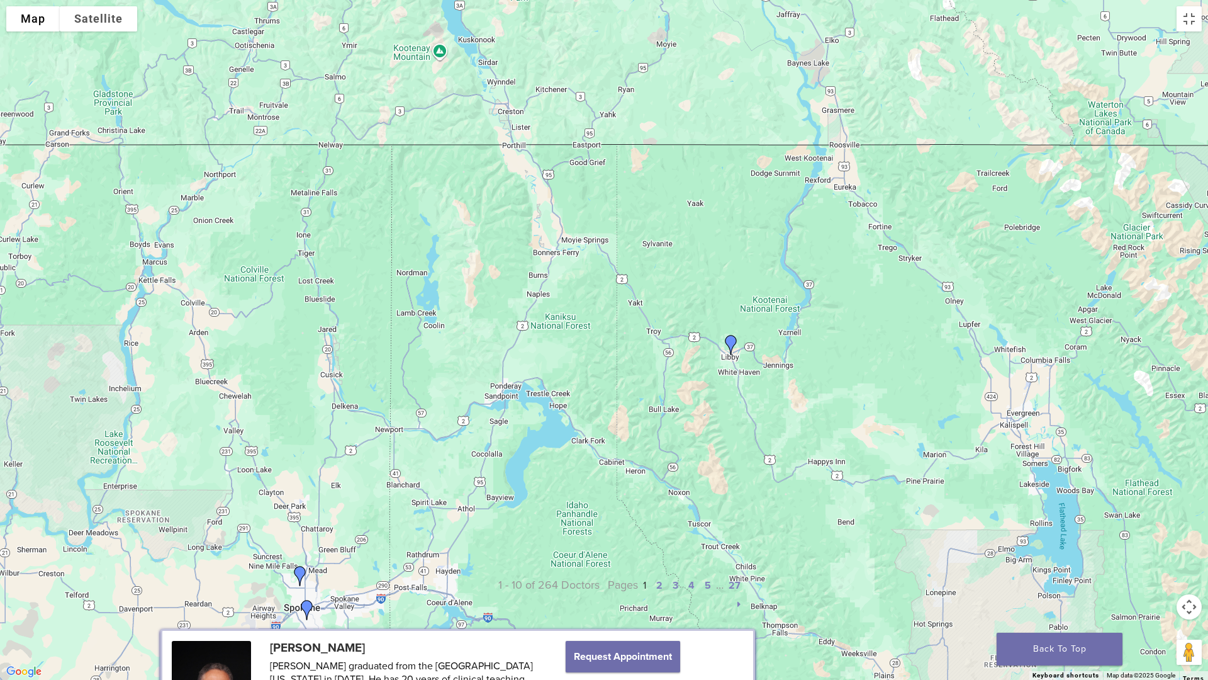
drag, startPoint x: 641, startPoint y: 646, endPoint x: 537, endPoint y: 570, distance: 127.9
click at [537, 570] on div at bounding box center [604, 340] width 1208 height 680
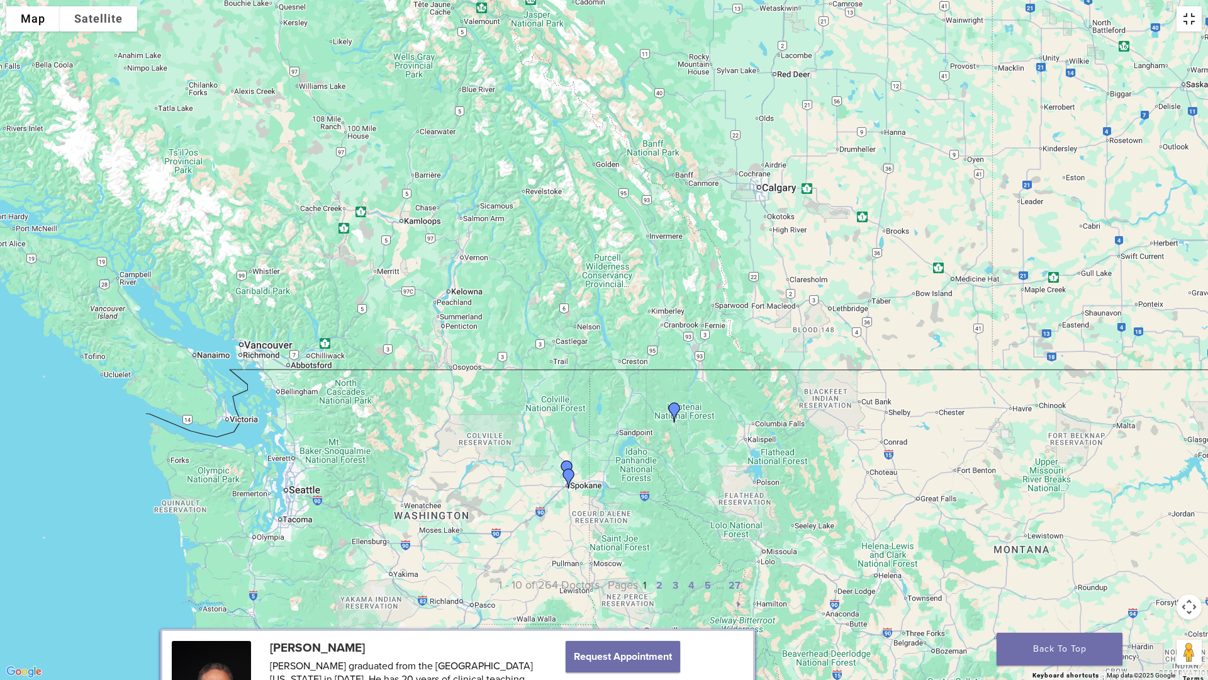
click at [1196, 20] on button "Toggle fullscreen view" at bounding box center [1189, 18] width 25 height 25
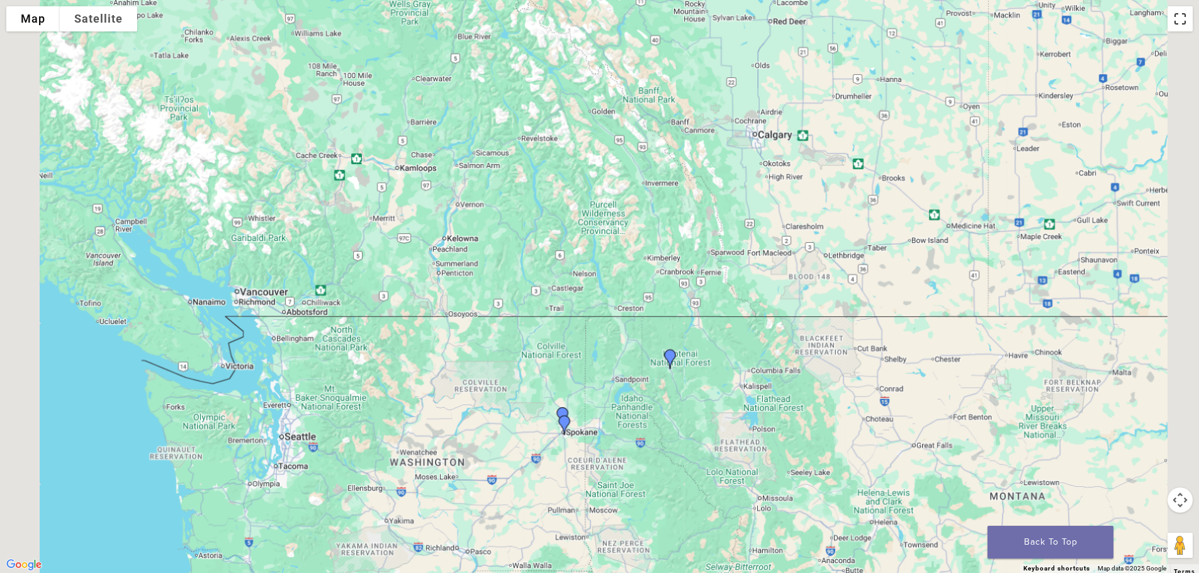
scroll to position [0, 0]
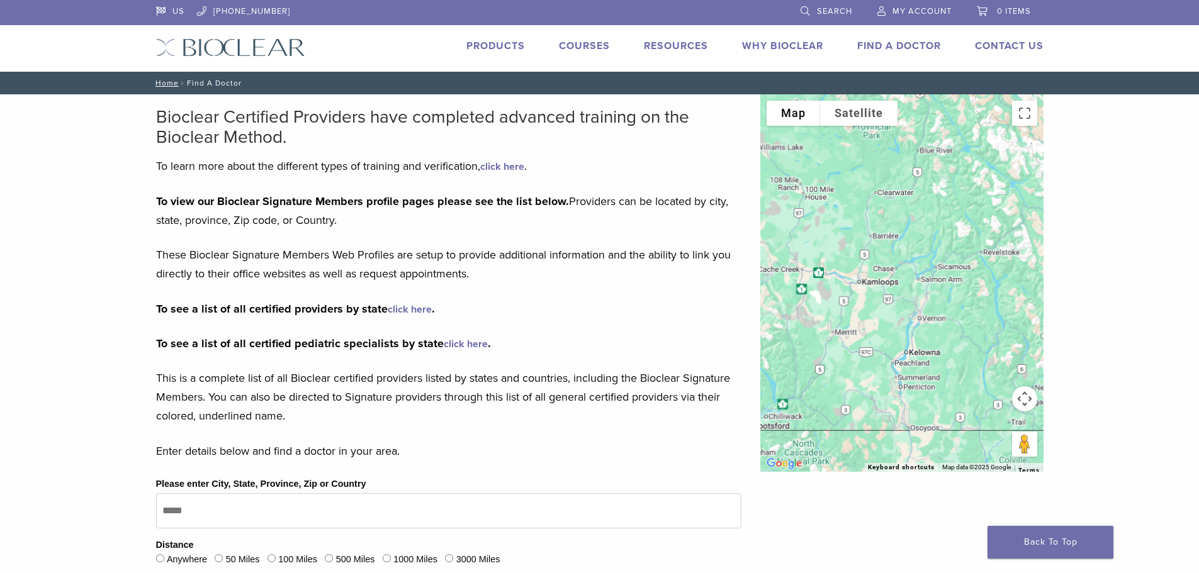
drag, startPoint x: 824, startPoint y: 227, endPoint x: 1002, endPoint y: 363, distance: 223.2
click at [1002, 363] on div at bounding box center [901, 283] width 283 height 378
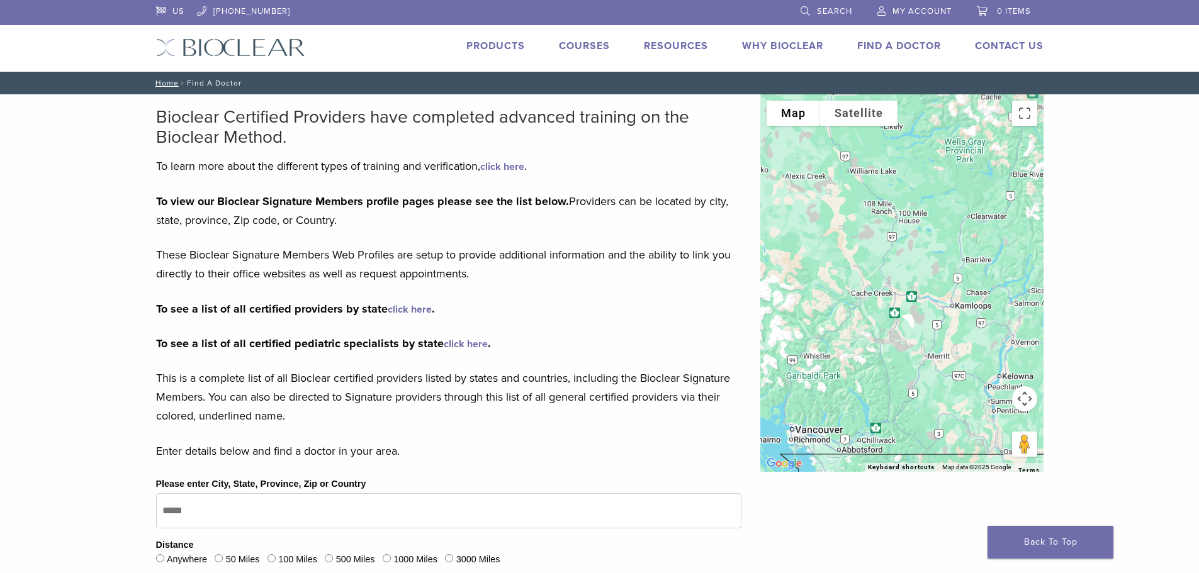
drag, startPoint x: 836, startPoint y: 348, endPoint x: 951, endPoint y: 354, distance: 114.7
click at [951, 354] on div at bounding box center [901, 283] width 283 height 378
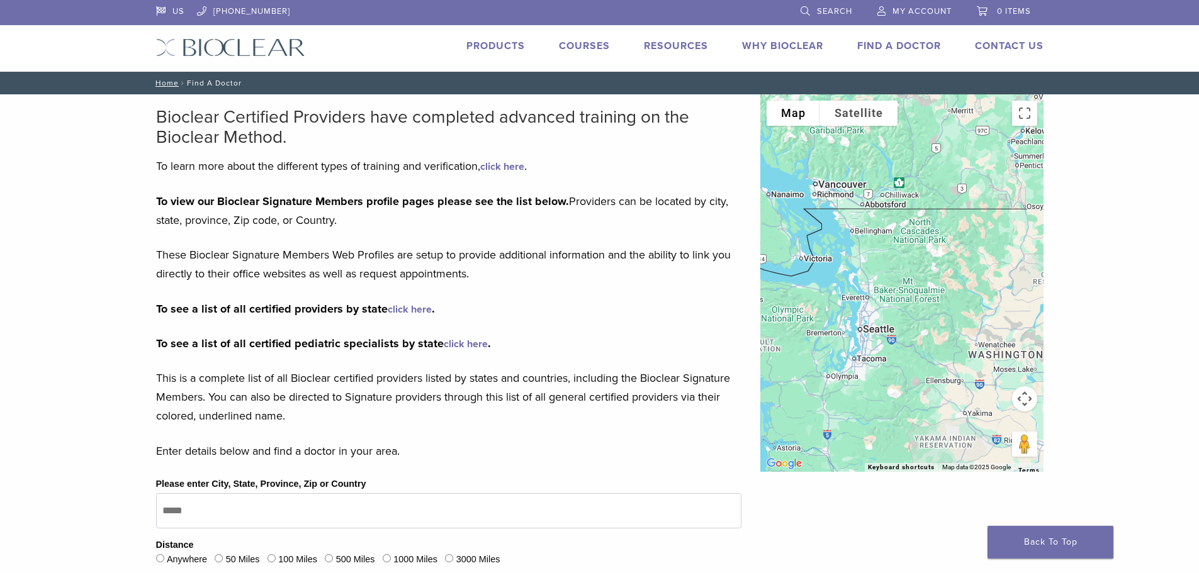
drag, startPoint x: 886, startPoint y: 388, endPoint x: 824, endPoint y: 125, distance: 270.8
click at [822, 125] on div "Use ctrl + scroll to zoom the map Map Terrain Satellite Labels Keyboard shortcu…" at bounding box center [901, 283] width 283 height 378
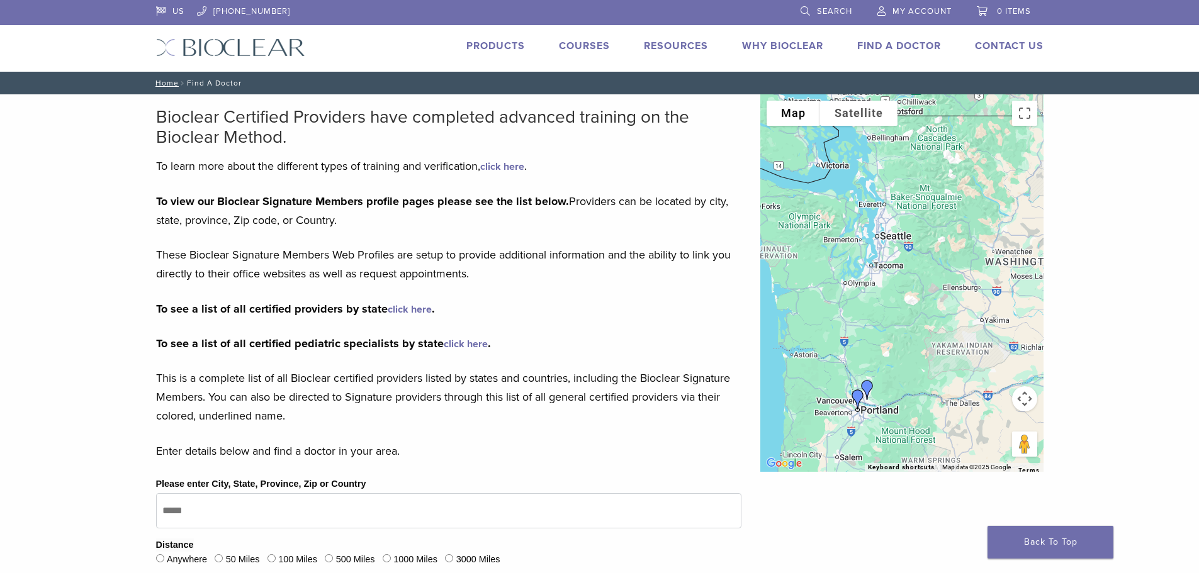
drag, startPoint x: 920, startPoint y: 403, endPoint x: 938, endPoint y: 294, distance: 111.0
click at [938, 295] on div at bounding box center [901, 283] width 283 height 378
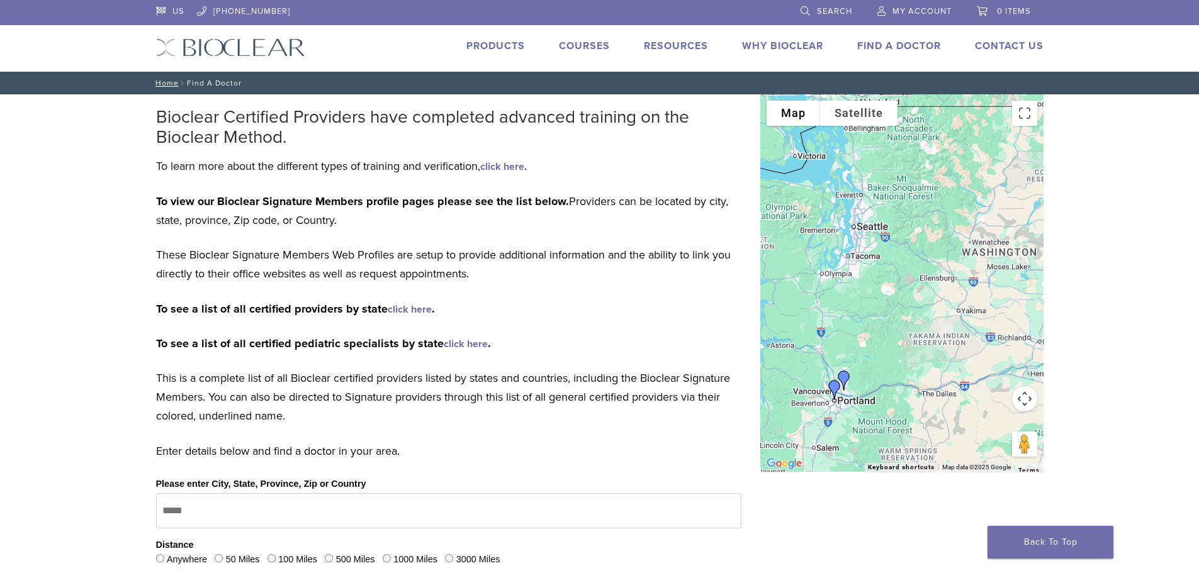
drag, startPoint x: 938, startPoint y: 295, endPoint x: 910, endPoint y: 325, distance: 41.9
click at [910, 325] on div at bounding box center [901, 283] width 283 height 378
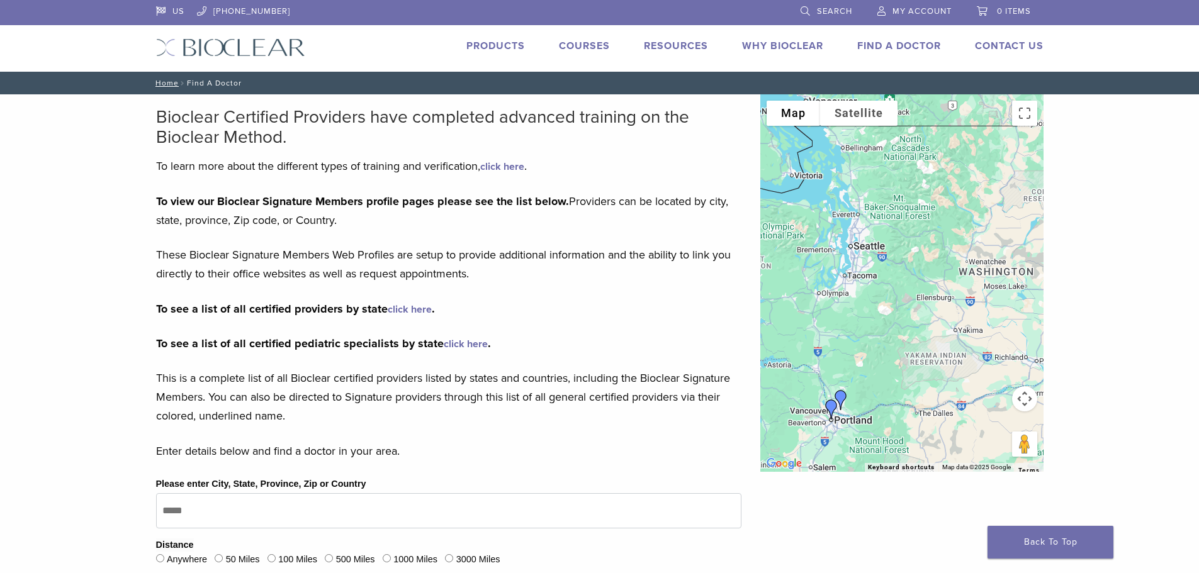
click at [570, 45] on link "Courses" at bounding box center [584, 46] width 51 height 13
